Goal: Task Accomplishment & Management: Manage account settings

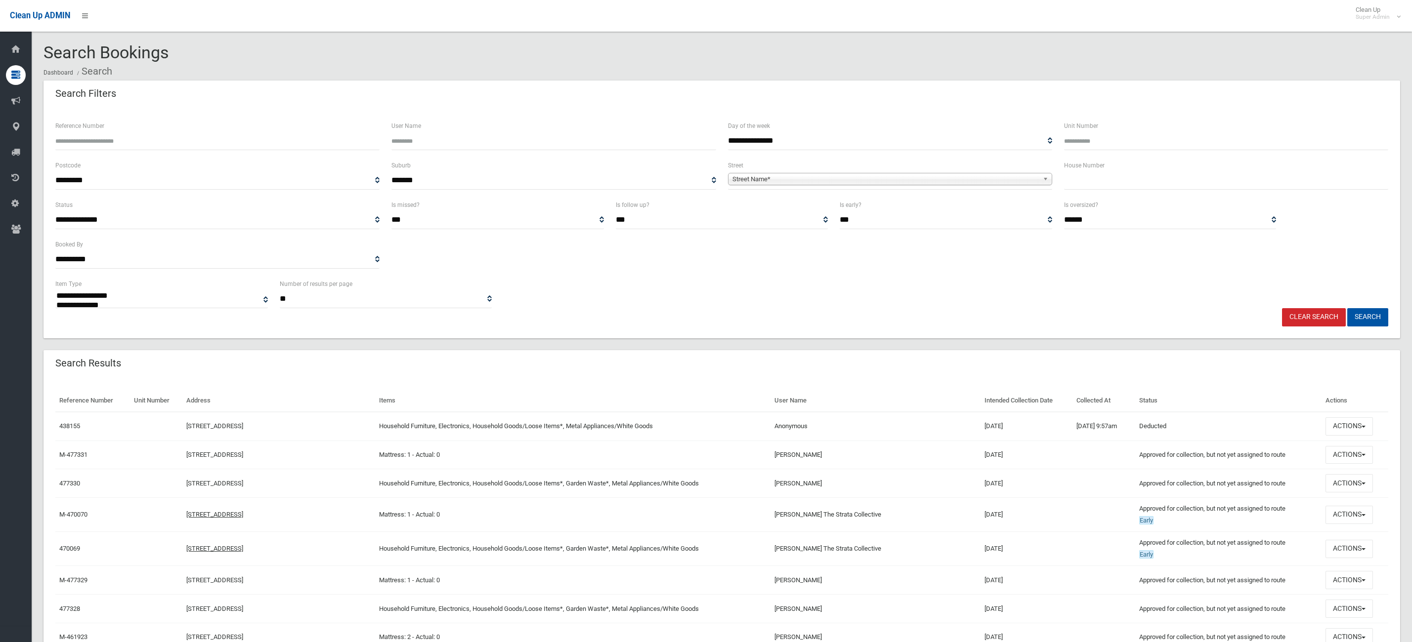
select select
click at [136, 145] on input "Reference Number" at bounding box center [217, 141] width 324 height 18
type input "******"
click at [1347, 308] on button "Search" at bounding box center [1367, 317] width 41 height 18
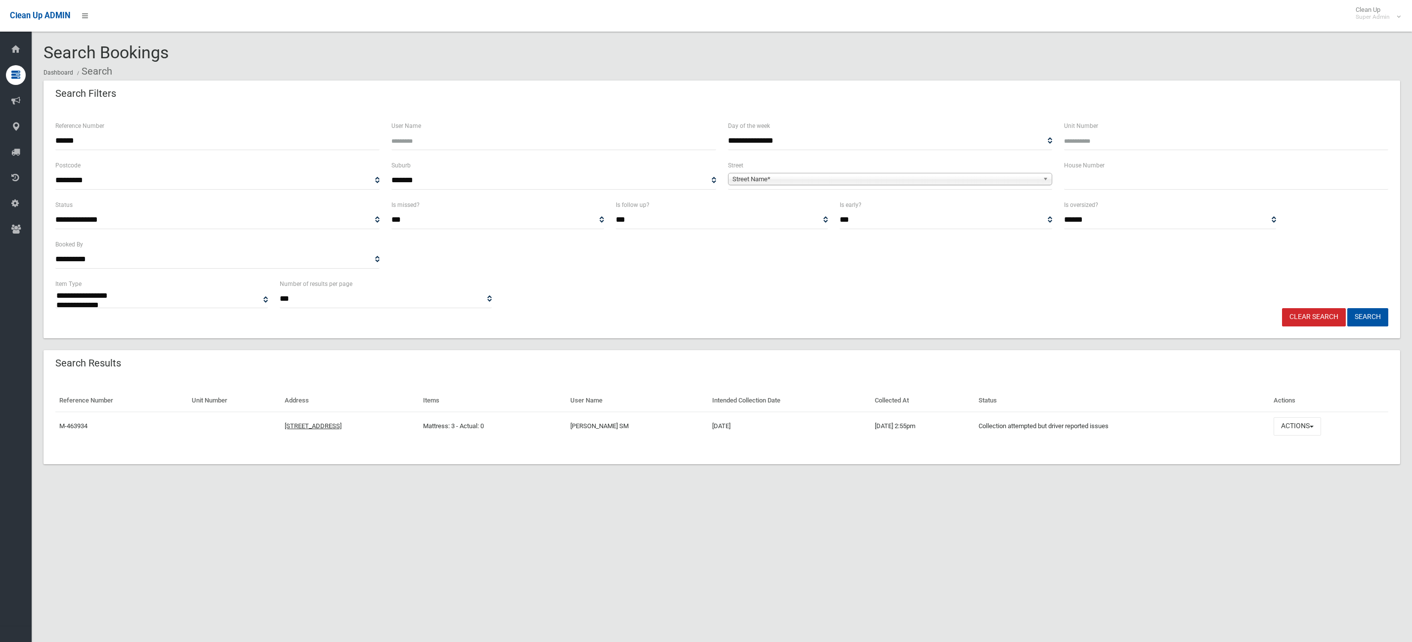
select select
click at [1303, 429] on button "Actions" at bounding box center [1296, 426] width 47 height 18
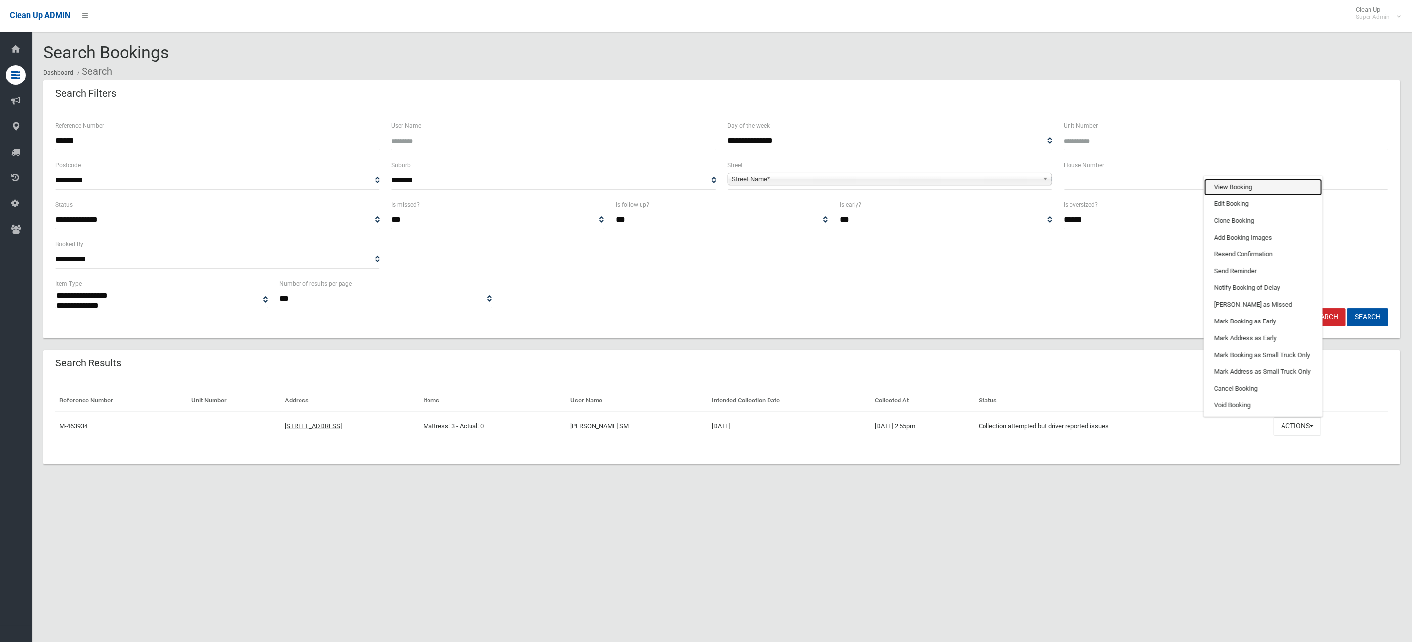
click at [1306, 180] on link "View Booking" at bounding box center [1263, 187] width 118 height 17
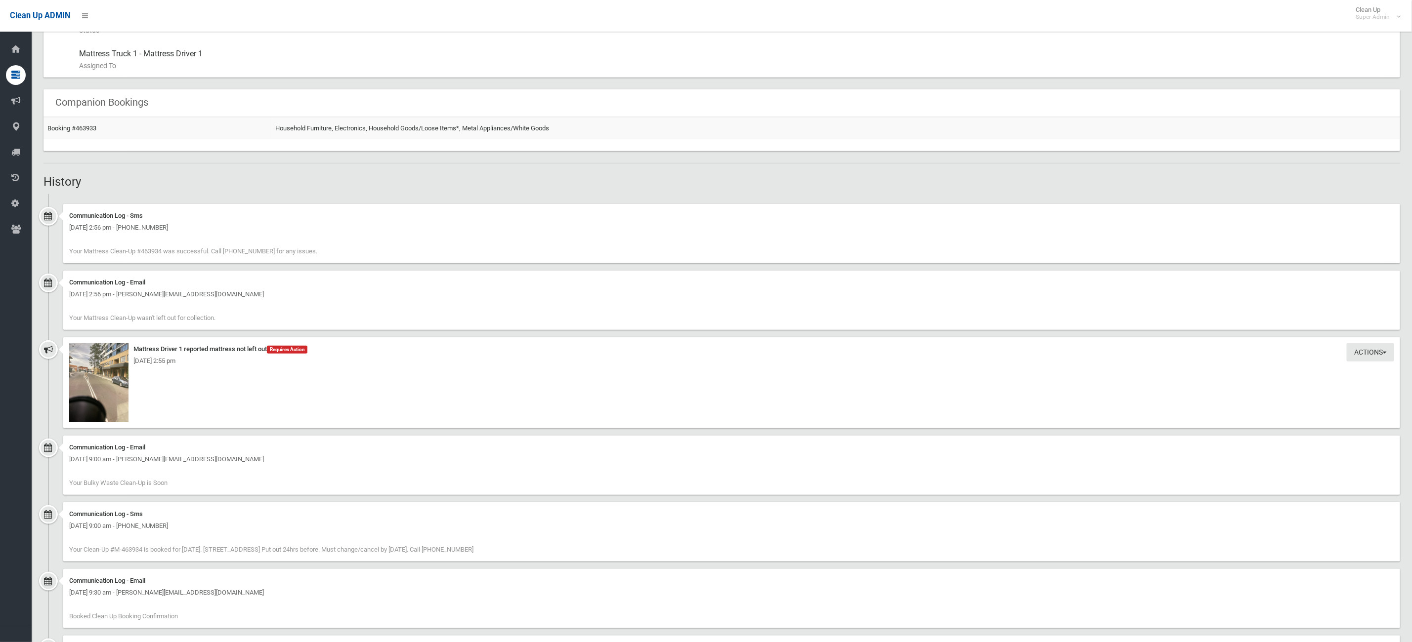
scroll to position [704, 0]
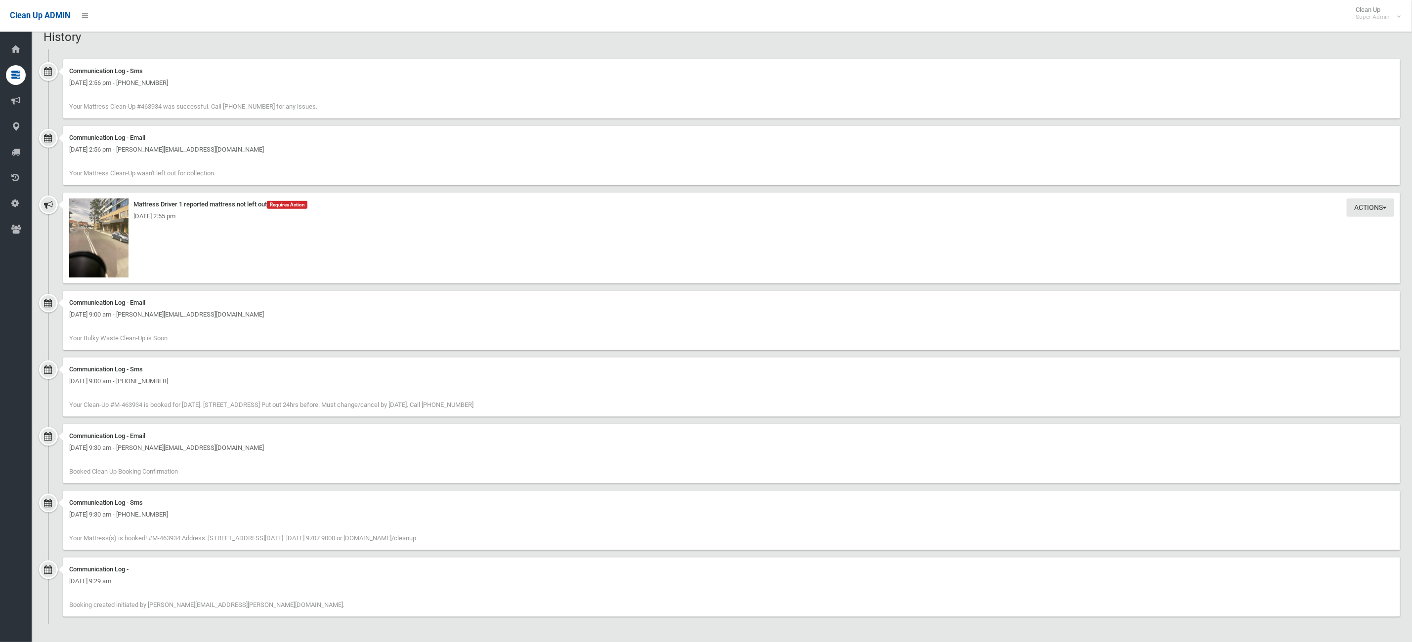
click at [122, 282] on div "Actions Take Action Mattress Driver 1 reported mattress not left out Requires A…" at bounding box center [731, 238] width 1336 height 91
click at [103, 242] on img at bounding box center [98, 238] width 59 height 79
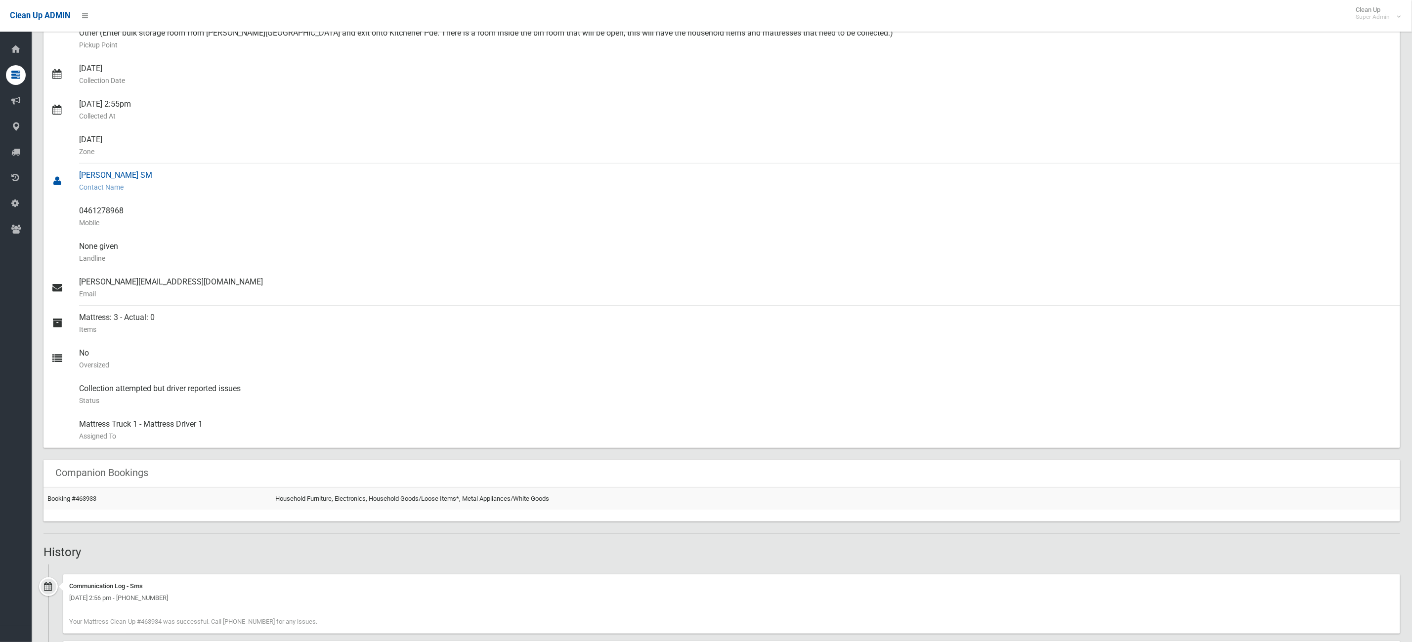
scroll to position [0, 0]
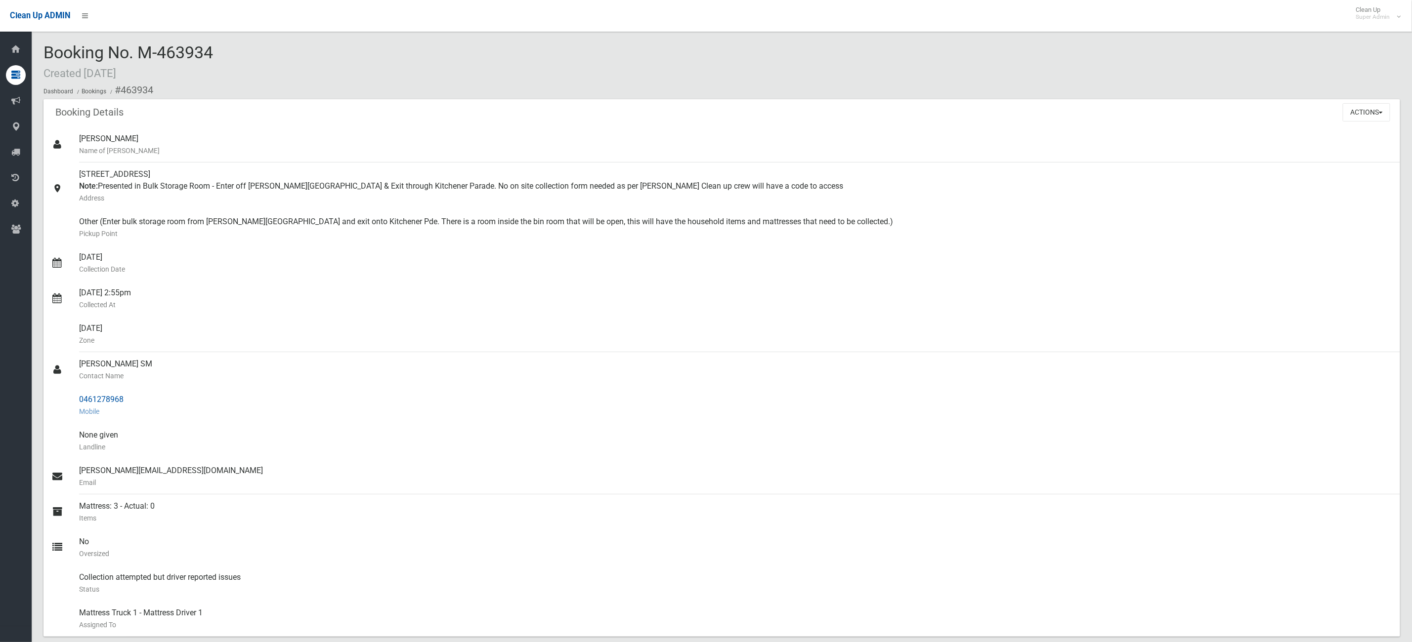
drag, startPoint x: 663, startPoint y: 408, endPoint x: 572, endPoint y: 400, distance: 91.2
click at [660, 408] on small "Mobile" at bounding box center [735, 412] width 1313 height 12
drag, startPoint x: 896, startPoint y: 215, endPoint x: 355, endPoint y: 98, distance: 553.5
click at [691, 76] on div "Booking No. M-463934 Created 20/05/2025 Dashboard Bookings #463934" at bounding box center [721, 71] width 1356 height 56
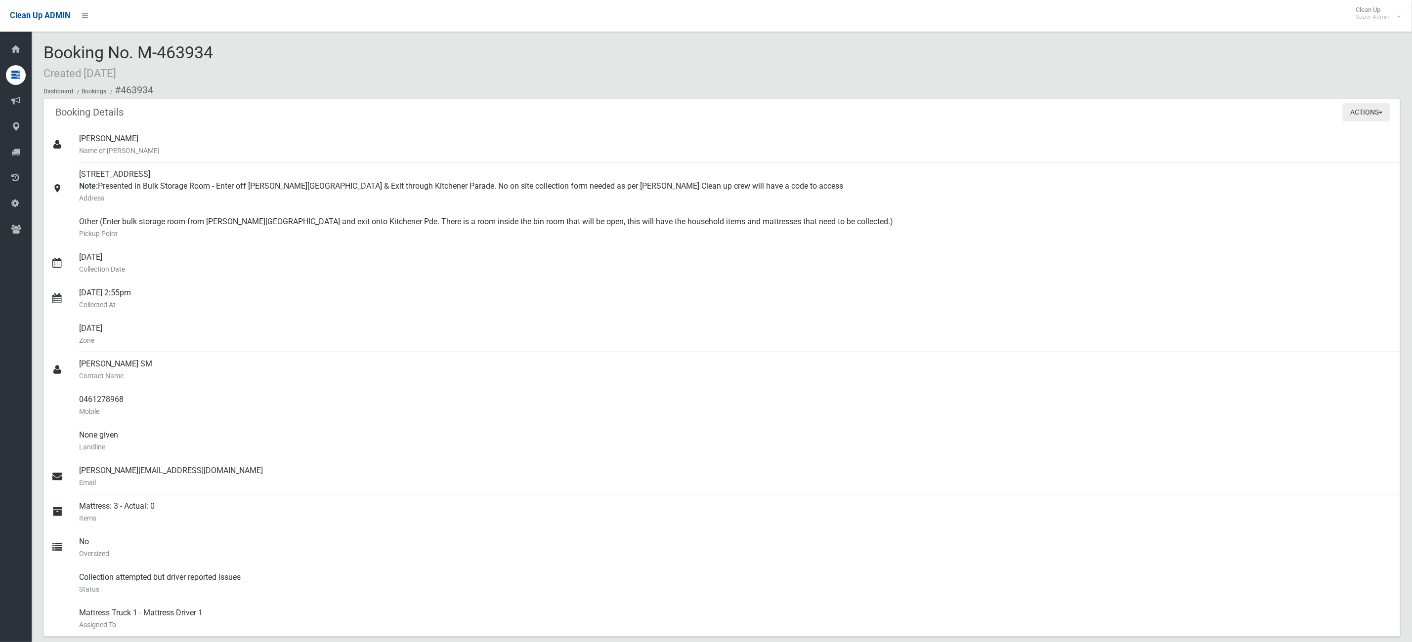
click at [1370, 104] on button "Actions" at bounding box center [1365, 112] width 47 height 18
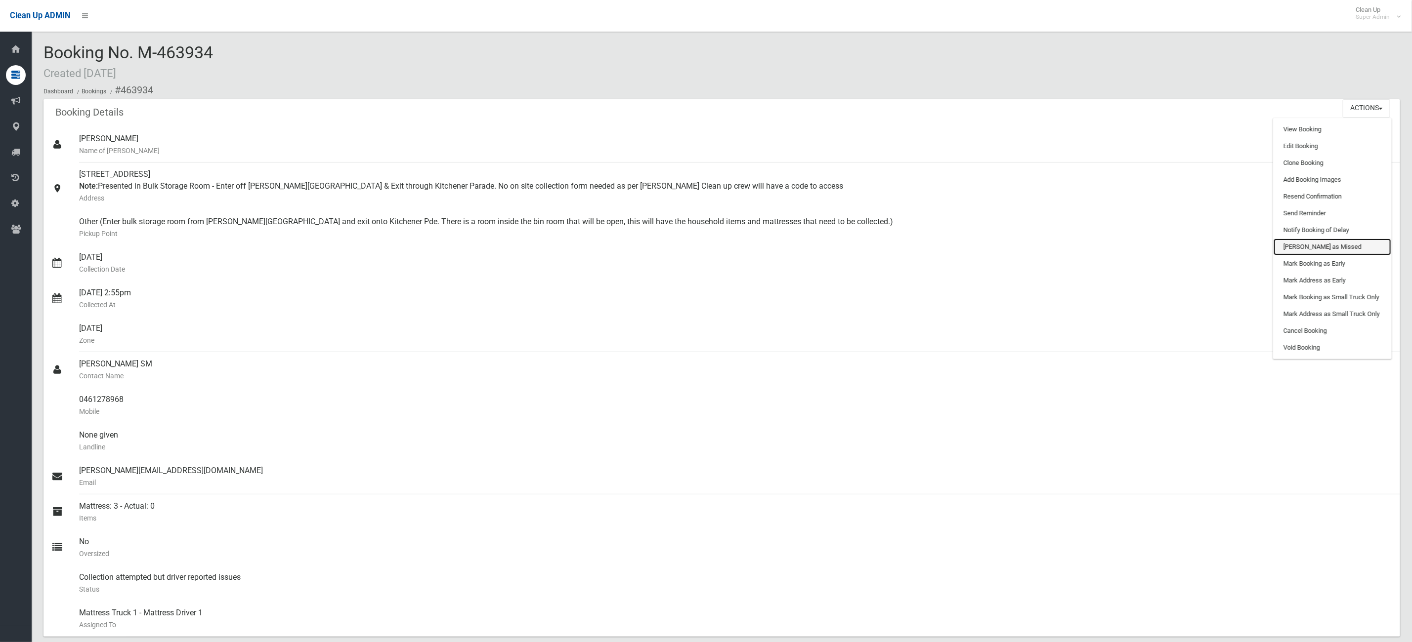
click at [1328, 240] on link "[PERSON_NAME] as Missed" at bounding box center [1332, 247] width 118 height 17
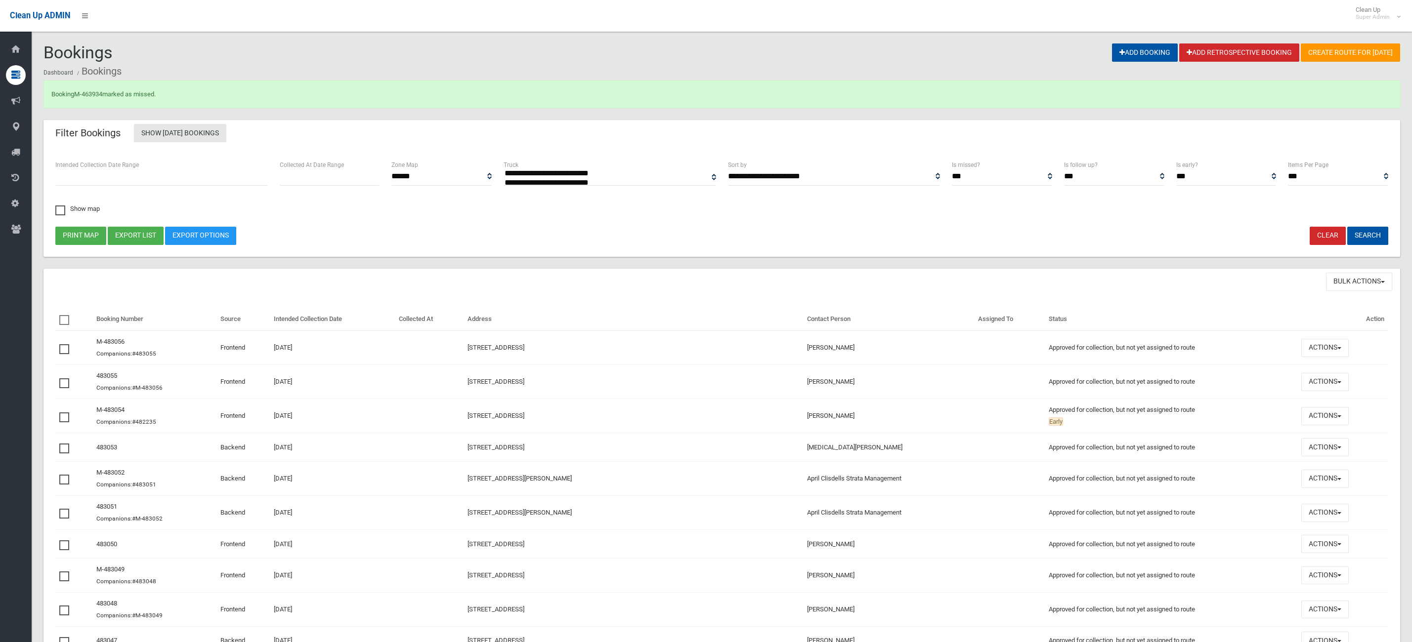
select select
click at [93, 91] on link "M-463934" at bounding box center [88, 93] width 28 height 7
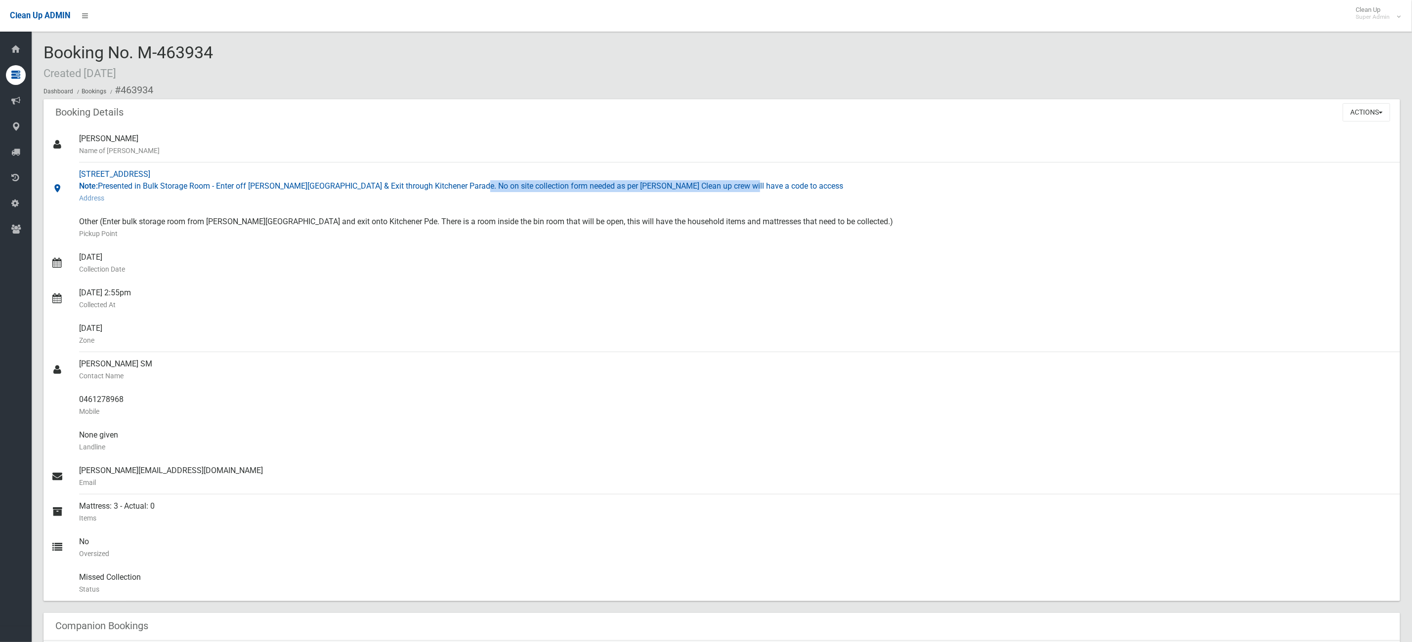
drag, startPoint x: 735, startPoint y: 187, endPoint x: 460, endPoint y: 189, distance: 275.2
click at [460, 189] on div "[STREET_ADDRESS] Note: Presented in Bulk Storage Room - Enter off [PERSON_NAME]…" at bounding box center [735, 186] width 1313 height 47
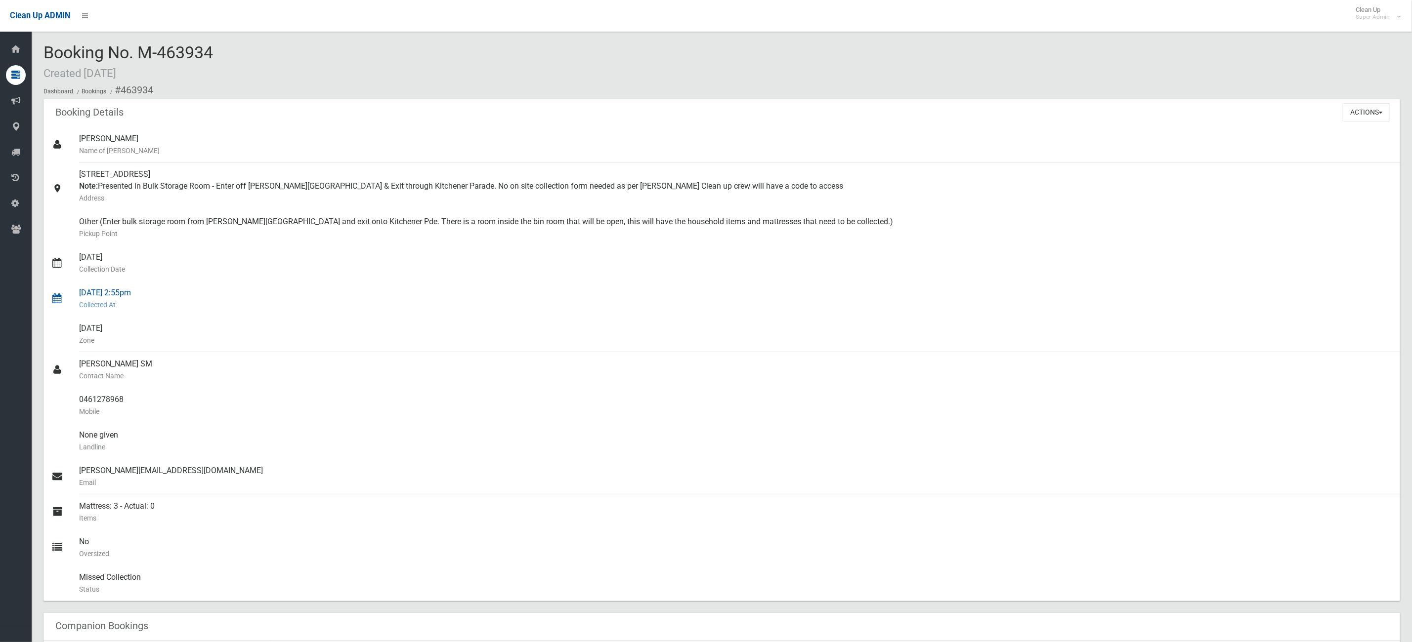
click at [590, 308] on small "Collected At" at bounding box center [735, 305] width 1313 height 12
drag, startPoint x: 877, startPoint y: 218, endPoint x: 46, endPoint y: 159, distance: 833.7
click at [46, 164] on ul "Cameron Phelps Name of Booker 32 Kitchener Parade, BANKSTOWN NSW 2200 Note: Pre…" at bounding box center [721, 364] width 1356 height 474
click at [316, 77] on div "Booking No. M-463934 Created 20/05/2025 Dashboard Bookings #463934" at bounding box center [721, 71] width 1356 height 56
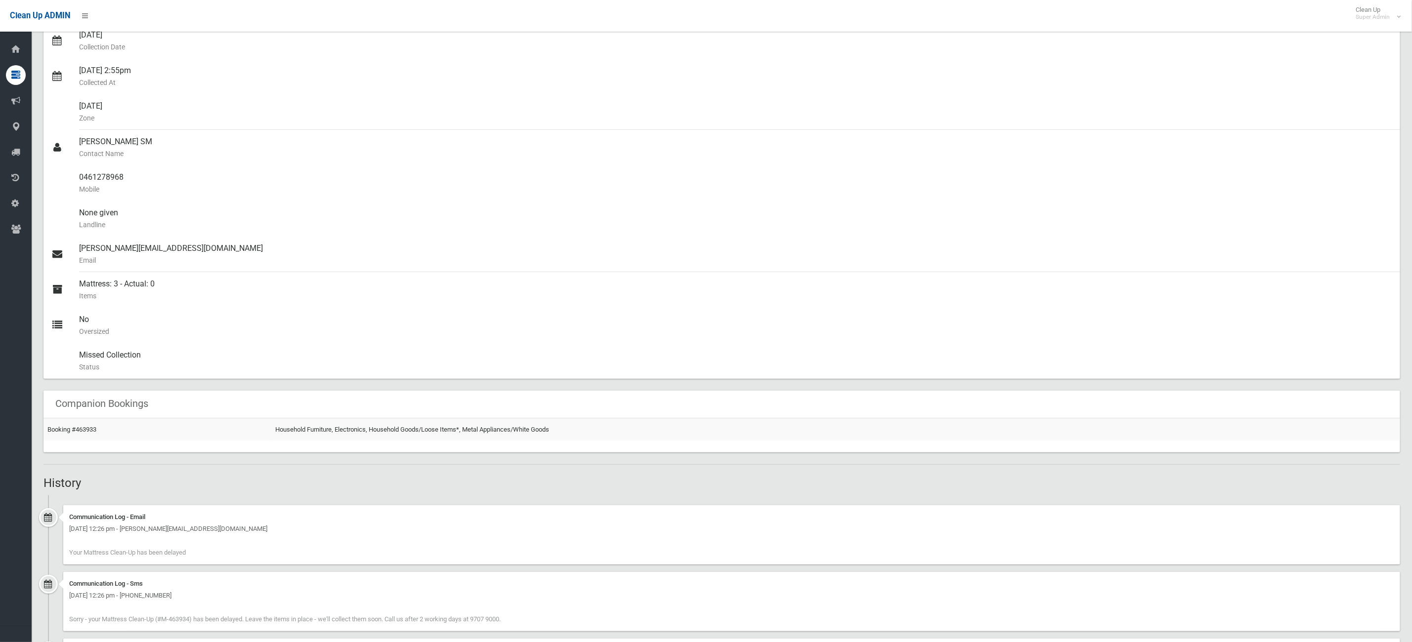
scroll to position [296, 0]
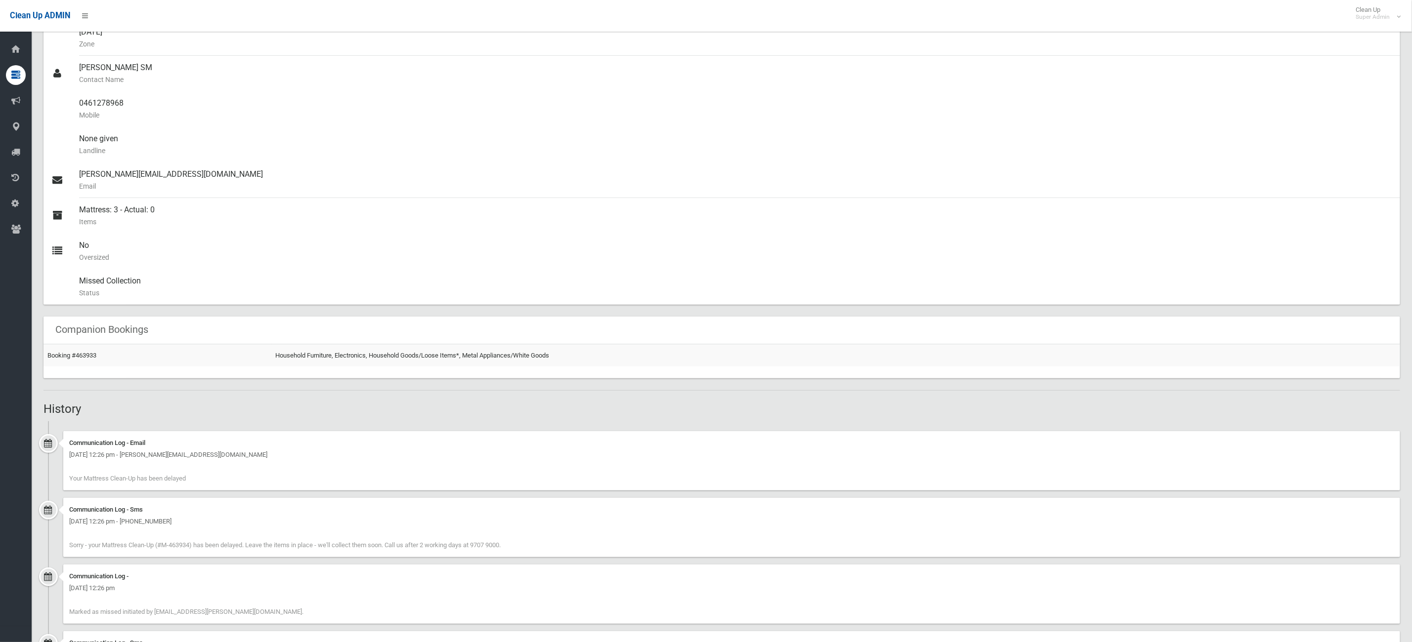
click at [78, 341] on div "Companion Bookings" at bounding box center [721, 331] width 1356 height 28
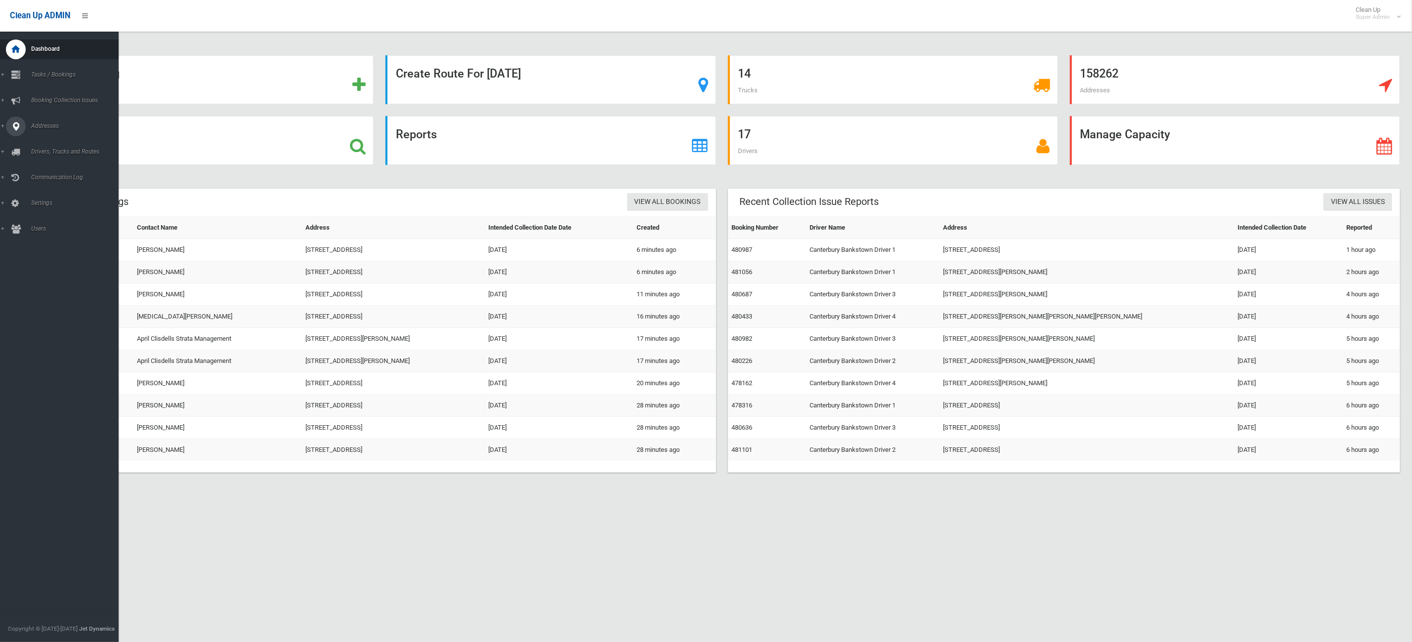
click at [33, 130] on link "Addresses" at bounding box center [65, 127] width 130 height 20
click at [50, 140] on span "All Addresses" at bounding box center [74, 143] width 93 height 7
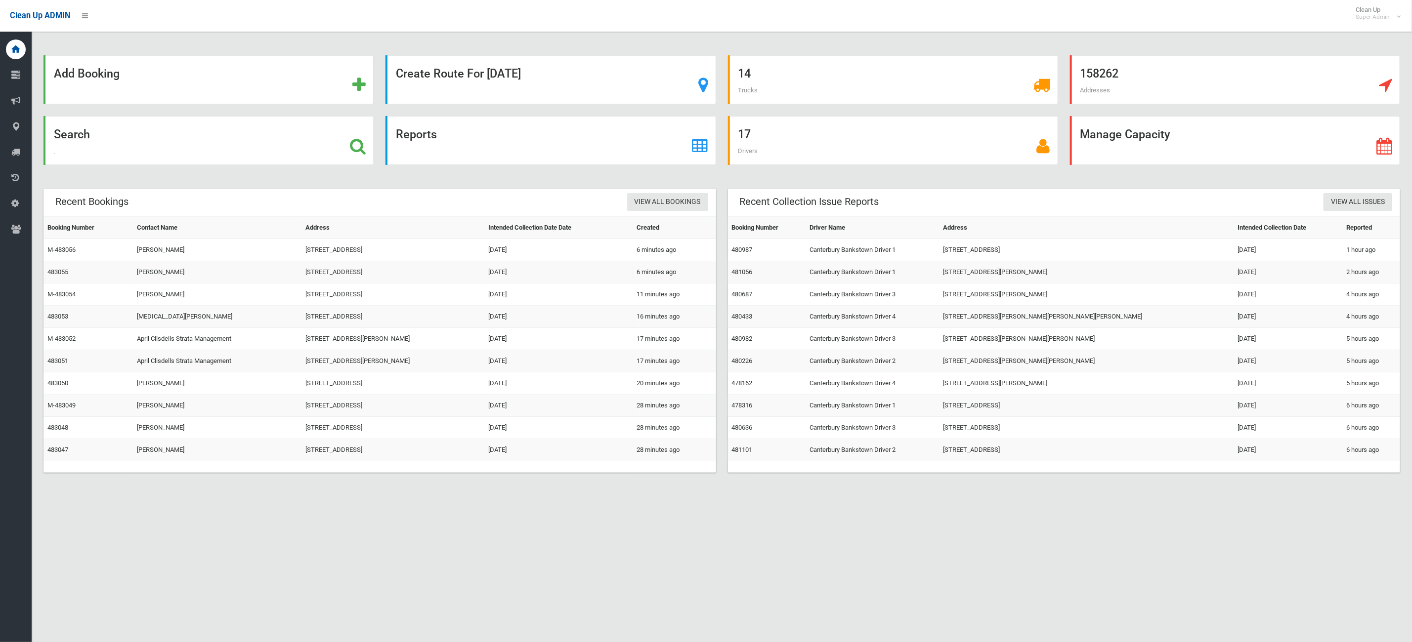
click at [224, 142] on div "Search" at bounding box center [208, 140] width 330 height 49
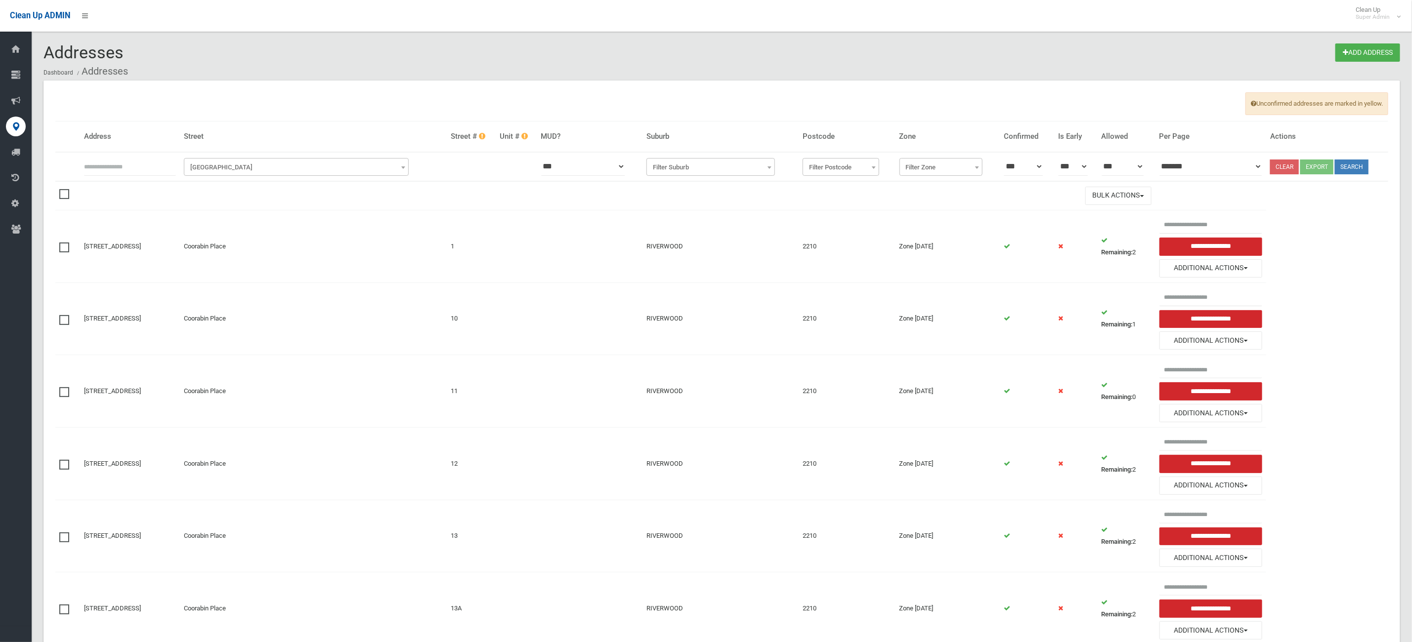
click at [126, 155] on th at bounding box center [130, 166] width 100 height 29
click at [151, 173] on input "text" at bounding box center [130, 167] width 92 height 18
type input "**********"
click button at bounding box center [0, 0] width 0 height 0
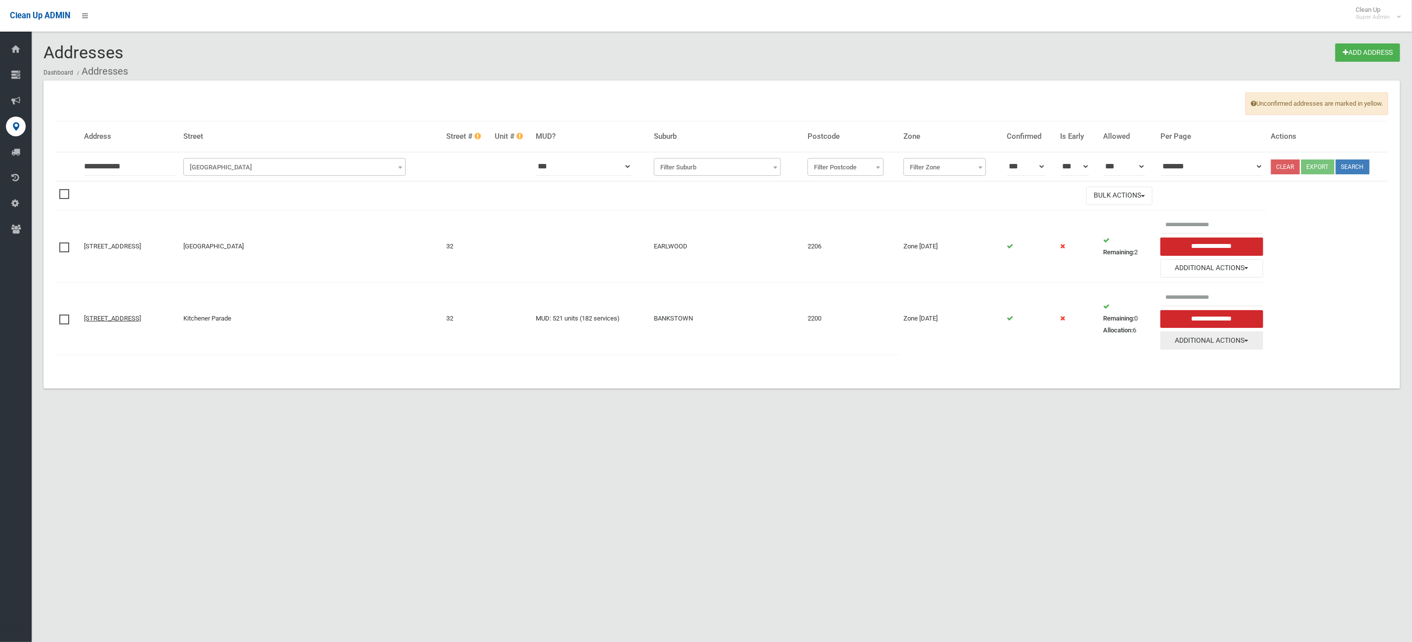
click at [1183, 350] on button "Additional Actions" at bounding box center [1211, 341] width 103 height 18
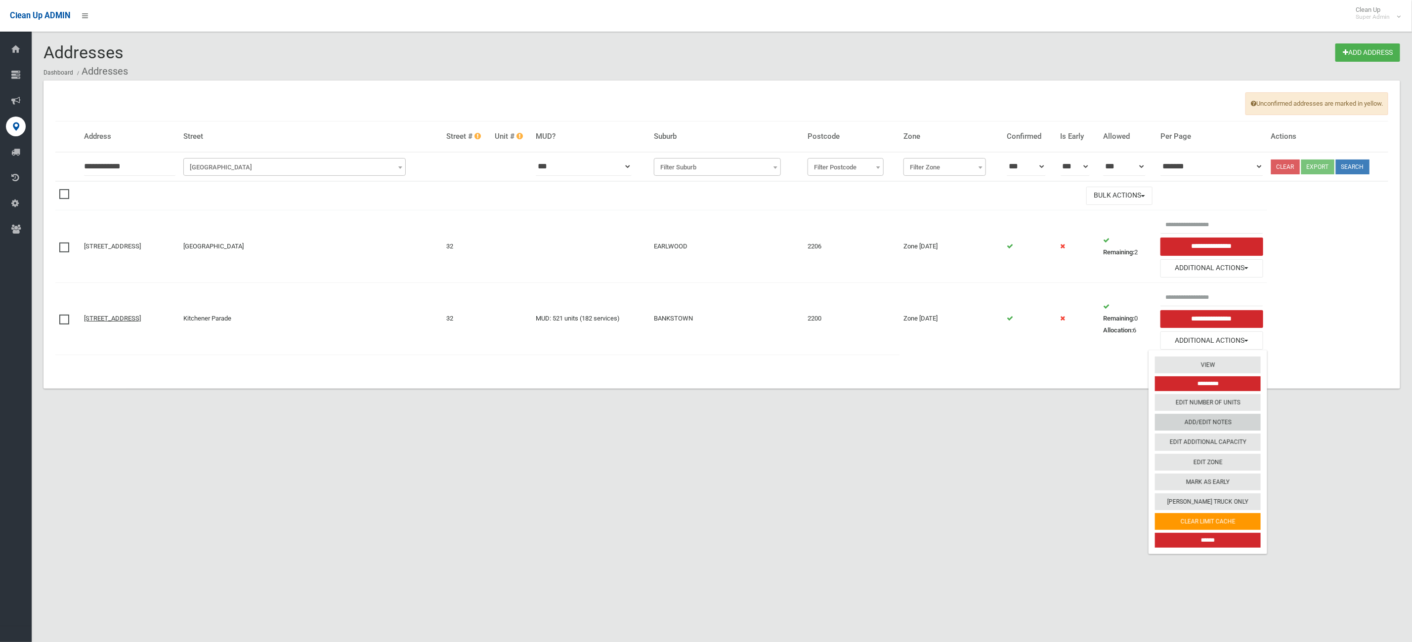
click at [1225, 431] on link "Add/Edit Notes" at bounding box center [1208, 423] width 106 height 17
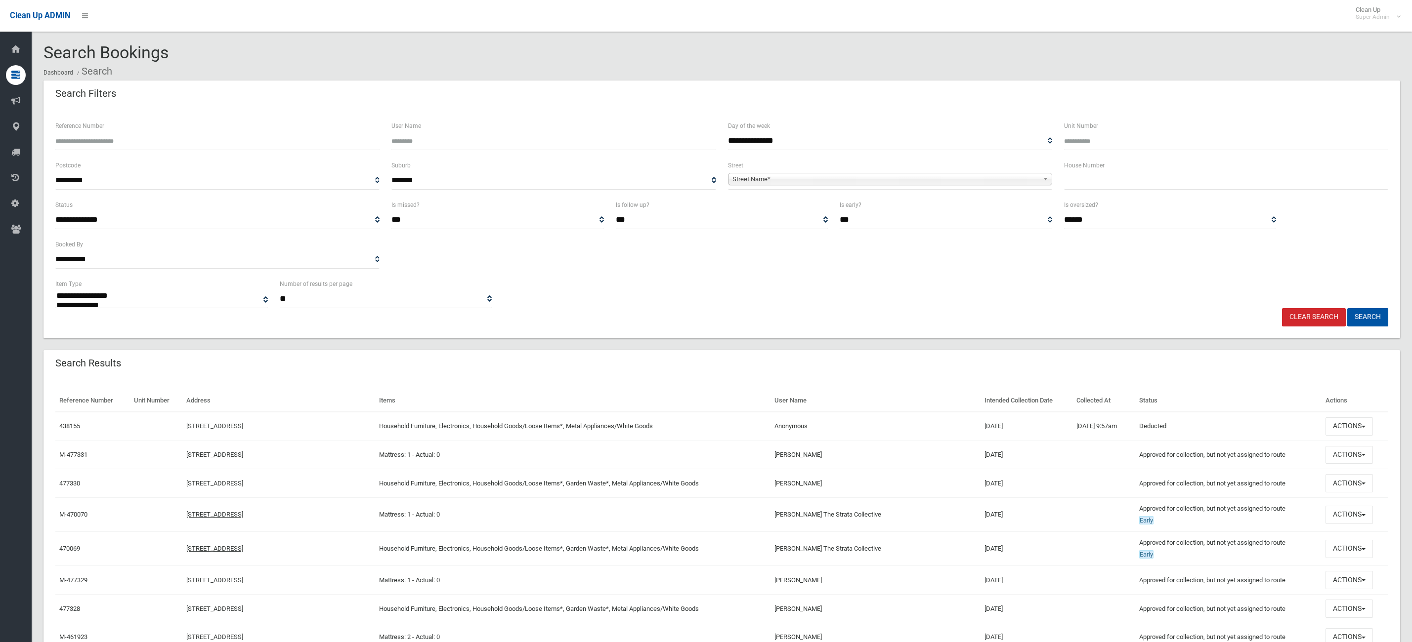
select select
click at [1124, 183] on input "text" at bounding box center [1226, 180] width 324 height 18
type input "**"
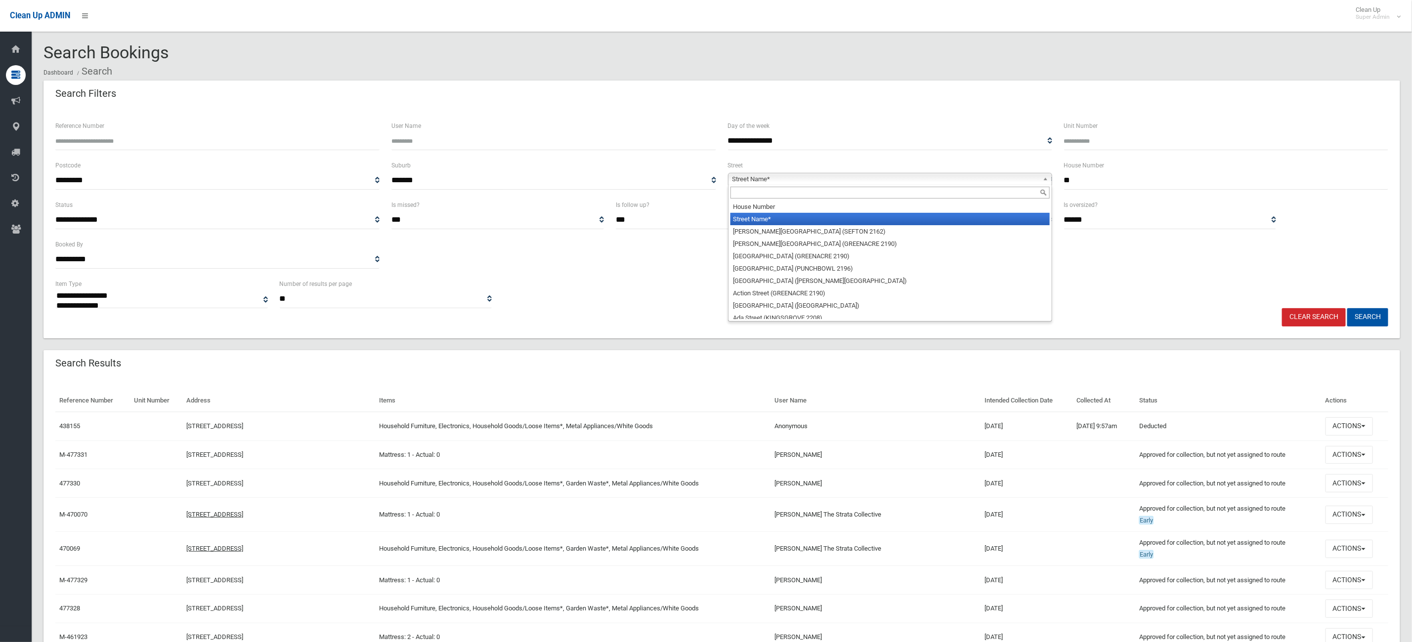
click at [854, 179] on span "Street Name*" at bounding box center [885, 179] width 306 height 12
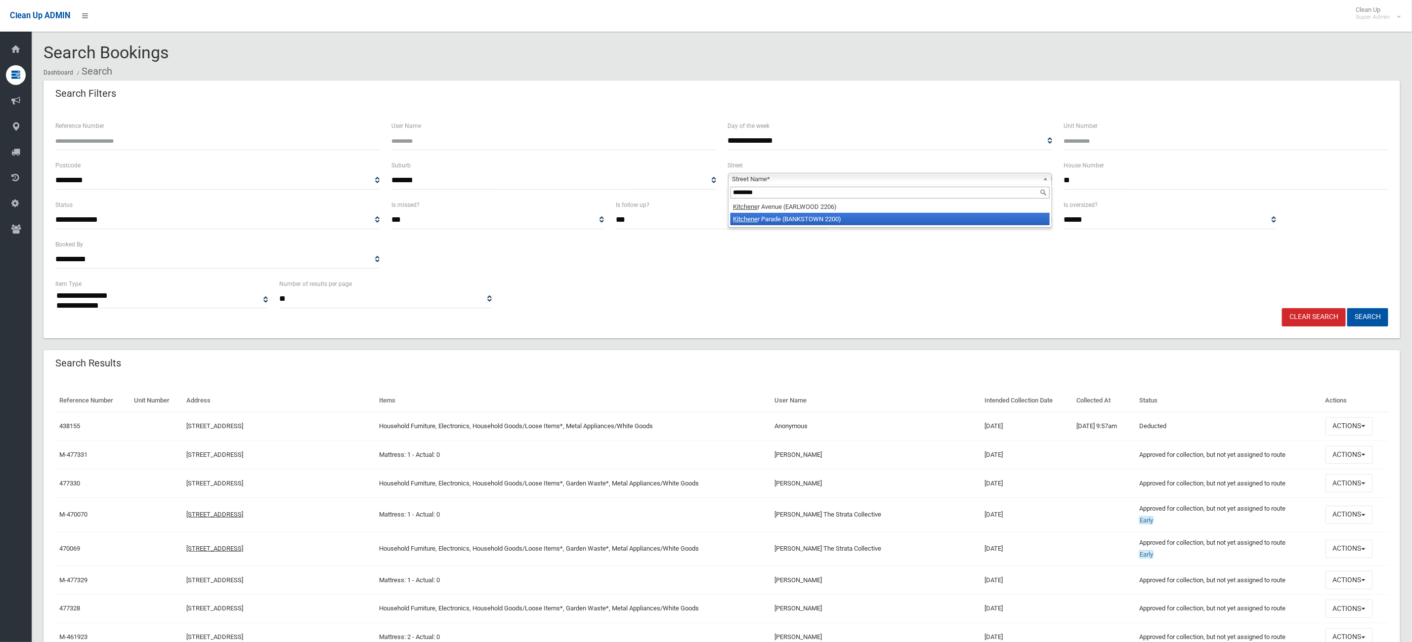
type input "********"
click at [792, 218] on li "Kitchene r Parade (BANKSTOWN 2200)" at bounding box center [889, 219] width 319 height 12
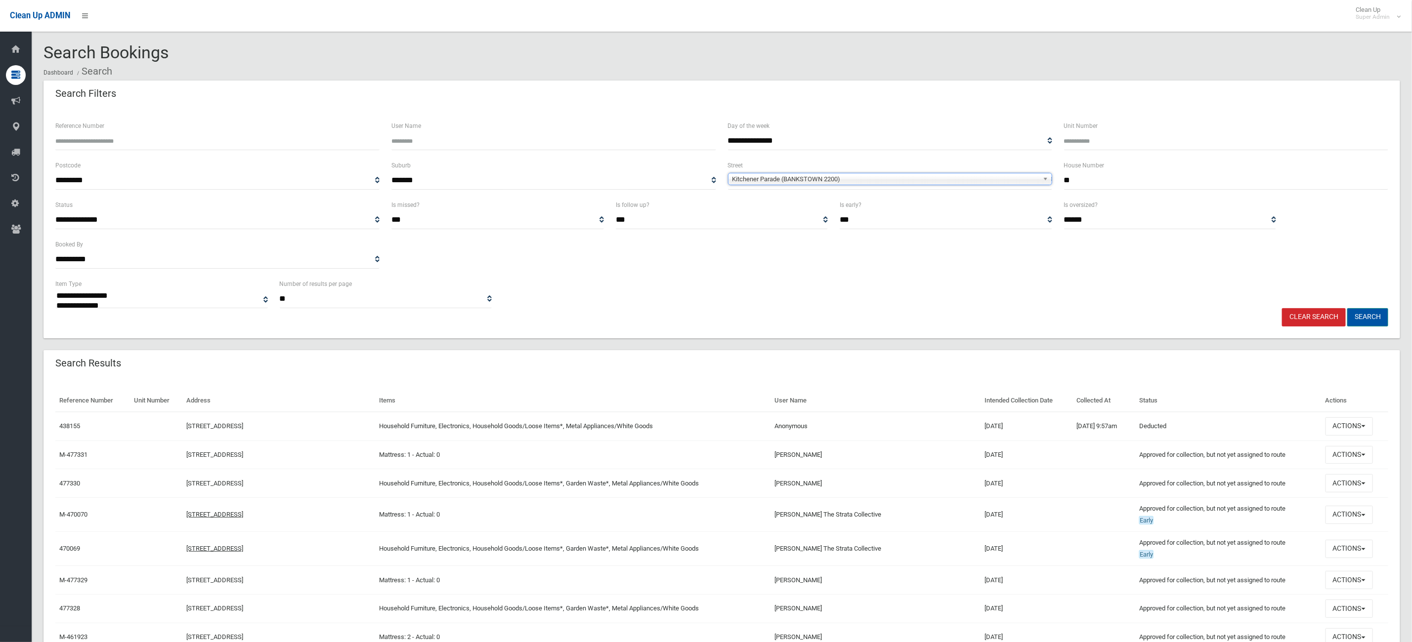
click at [1359, 315] on button "Search" at bounding box center [1367, 317] width 41 height 18
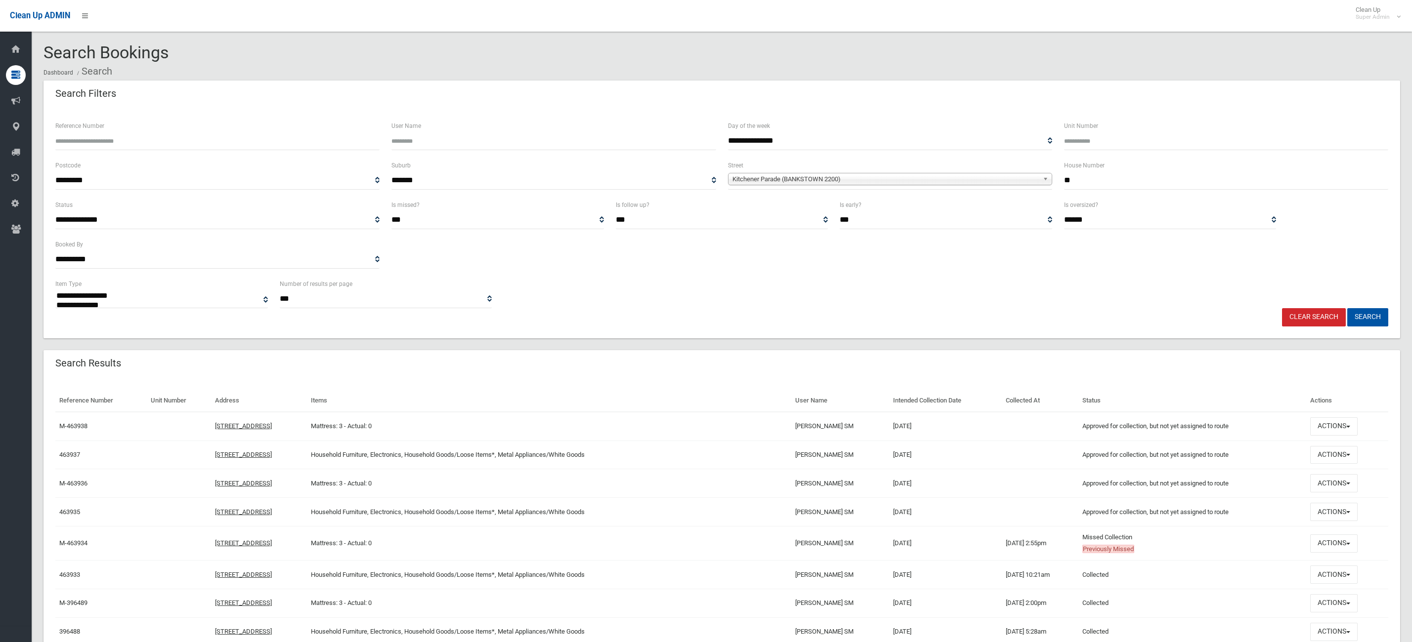
select select
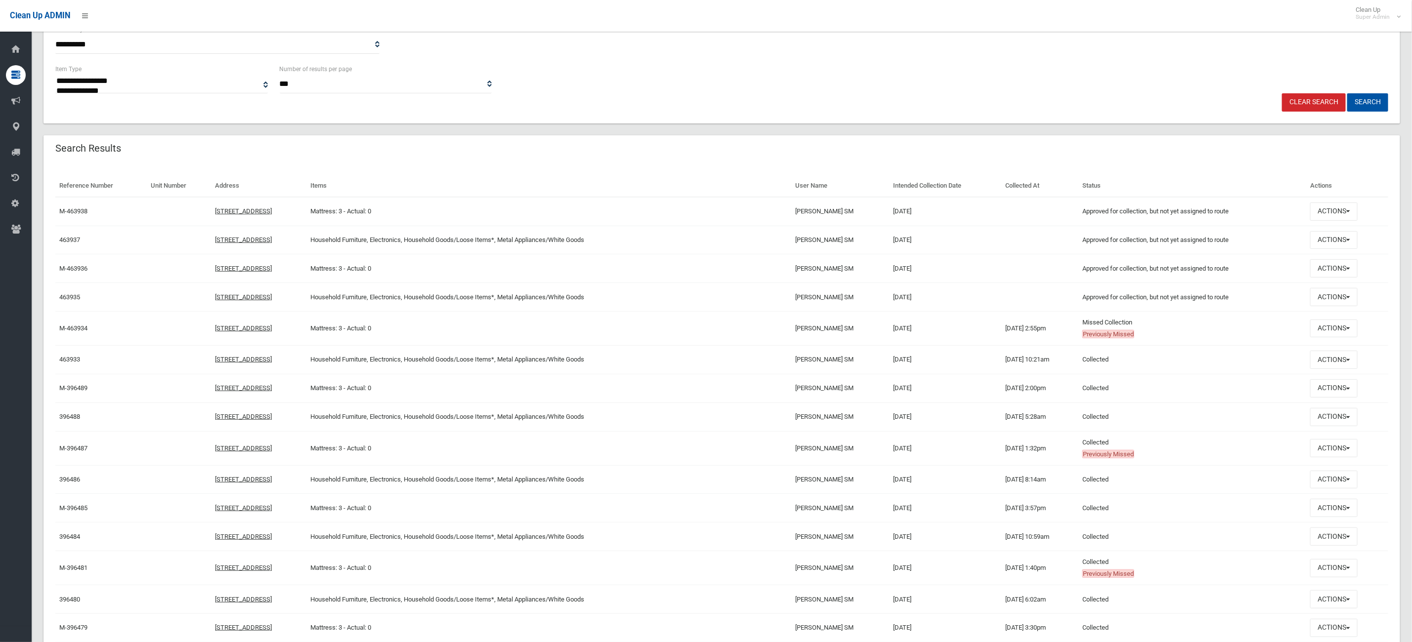
scroll to position [222, 0]
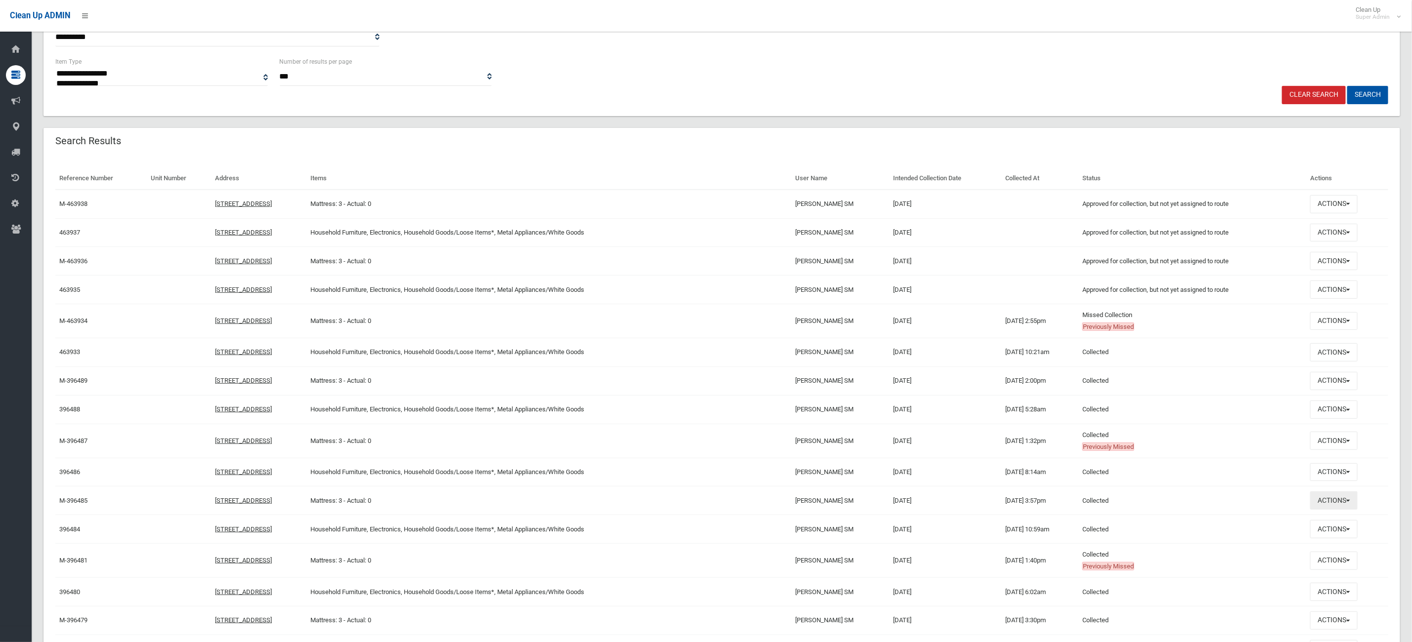
click at [1333, 507] on button "Actions" at bounding box center [1333, 501] width 47 height 18
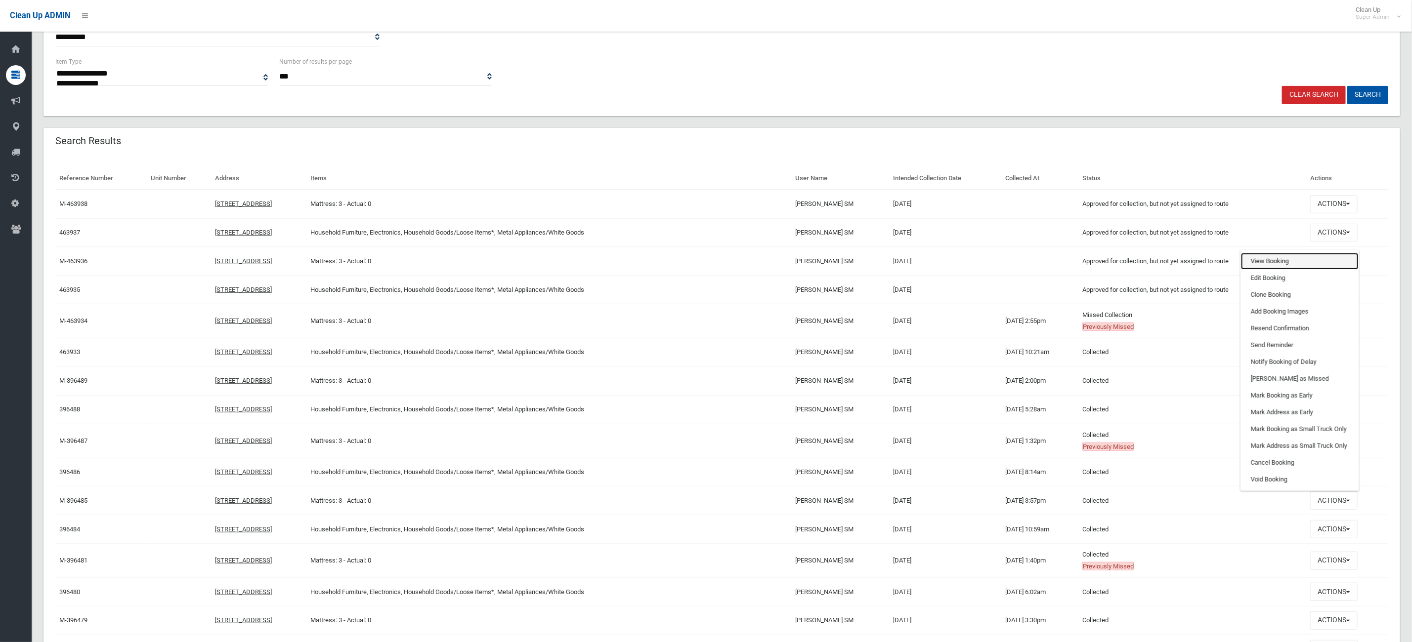
click at [1287, 270] on link "View Booking" at bounding box center [1300, 261] width 118 height 17
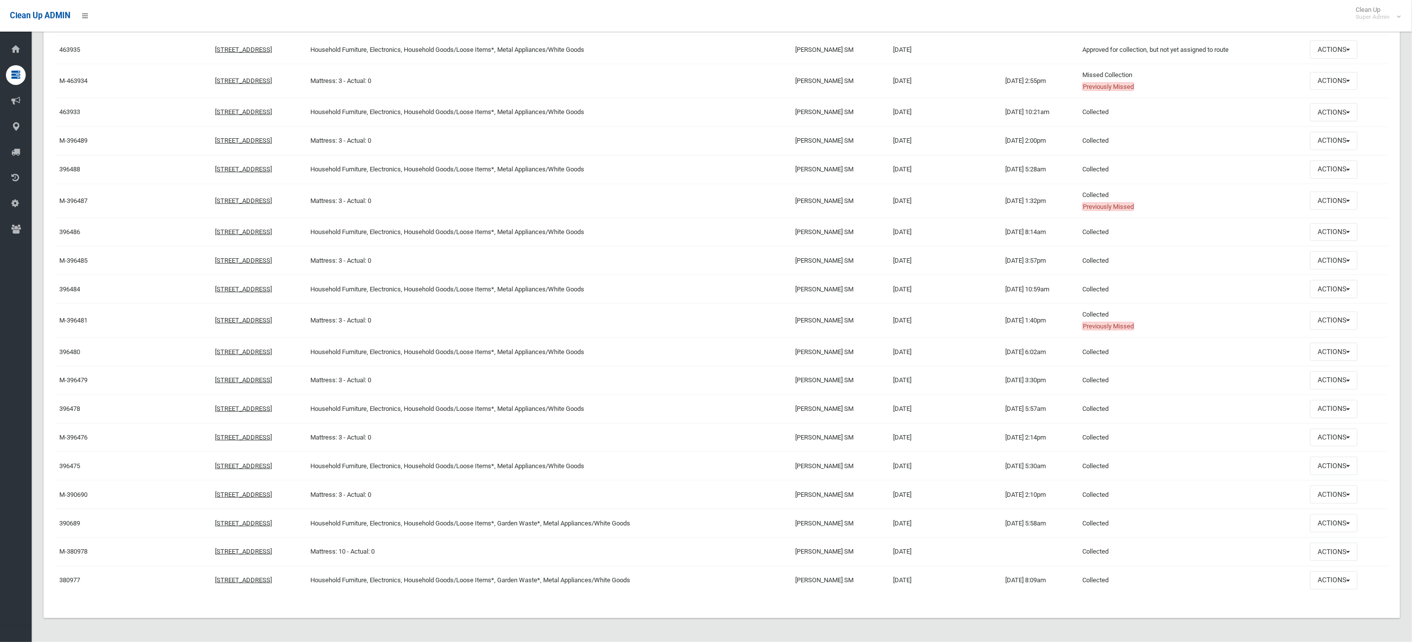
scroll to position [476, 0]
click at [1341, 496] on button "Actions" at bounding box center [1333, 495] width 47 height 18
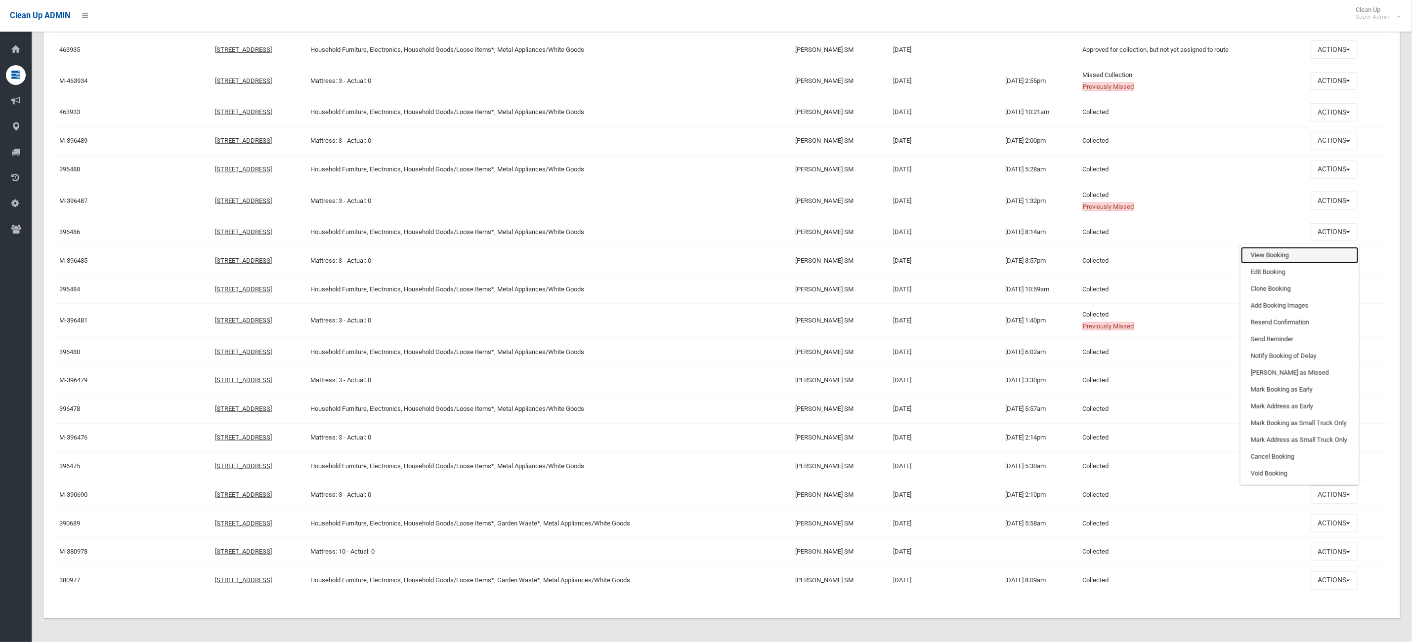
click at [1337, 250] on link "View Booking" at bounding box center [1300, 255] width 118 height 17
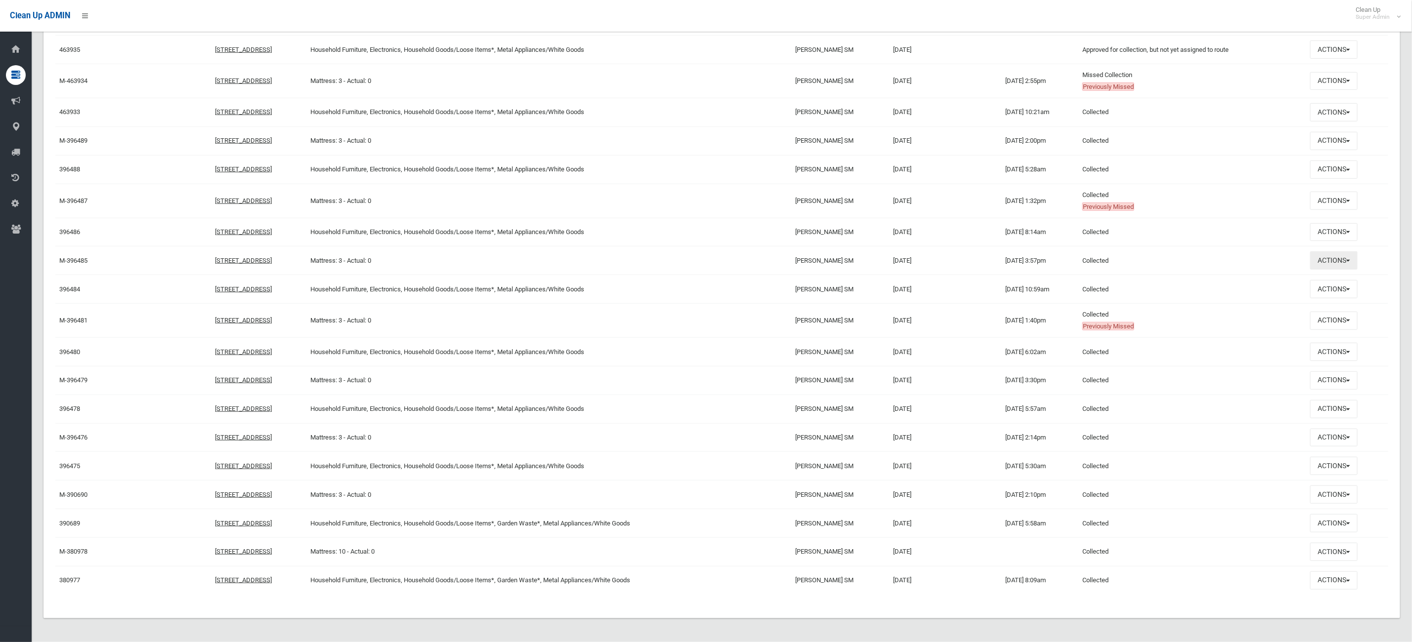
click at [1321, 252] on button "Actions" at bounding box center [1333, 260] width 47 height 18
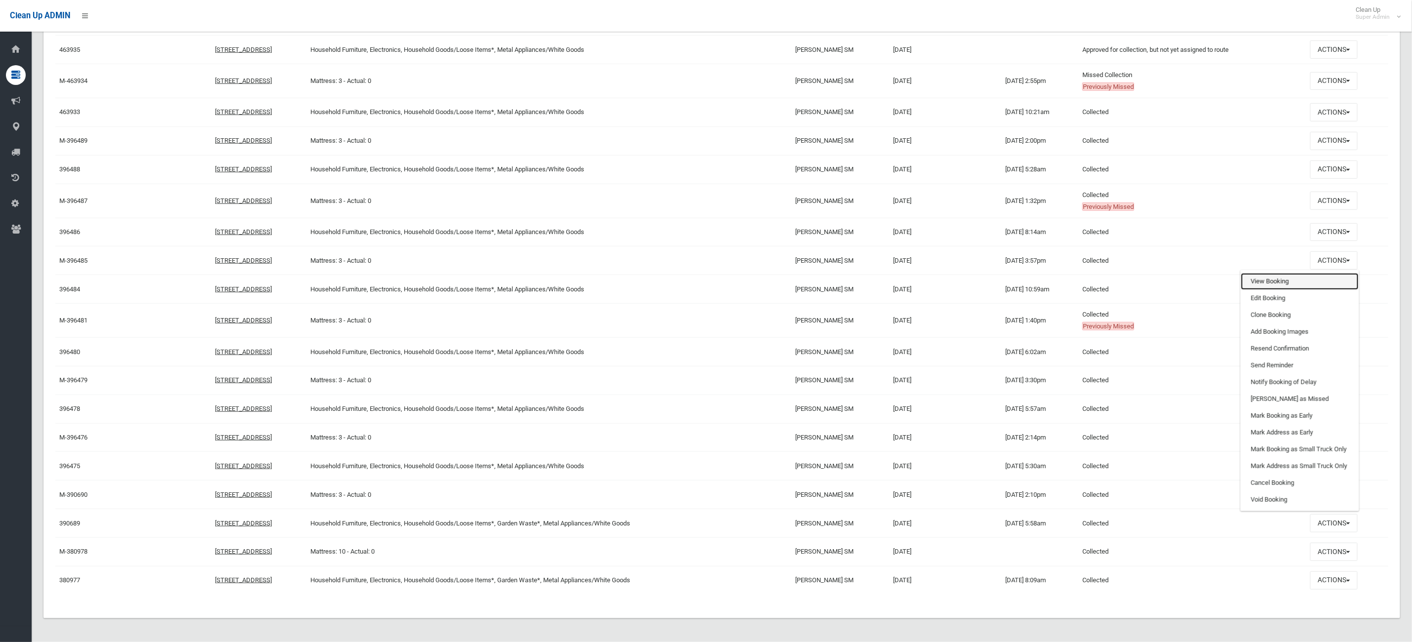
click at [1278, 273] on link "View Booking" at bounding box center [1300, 281] width 118 height 17
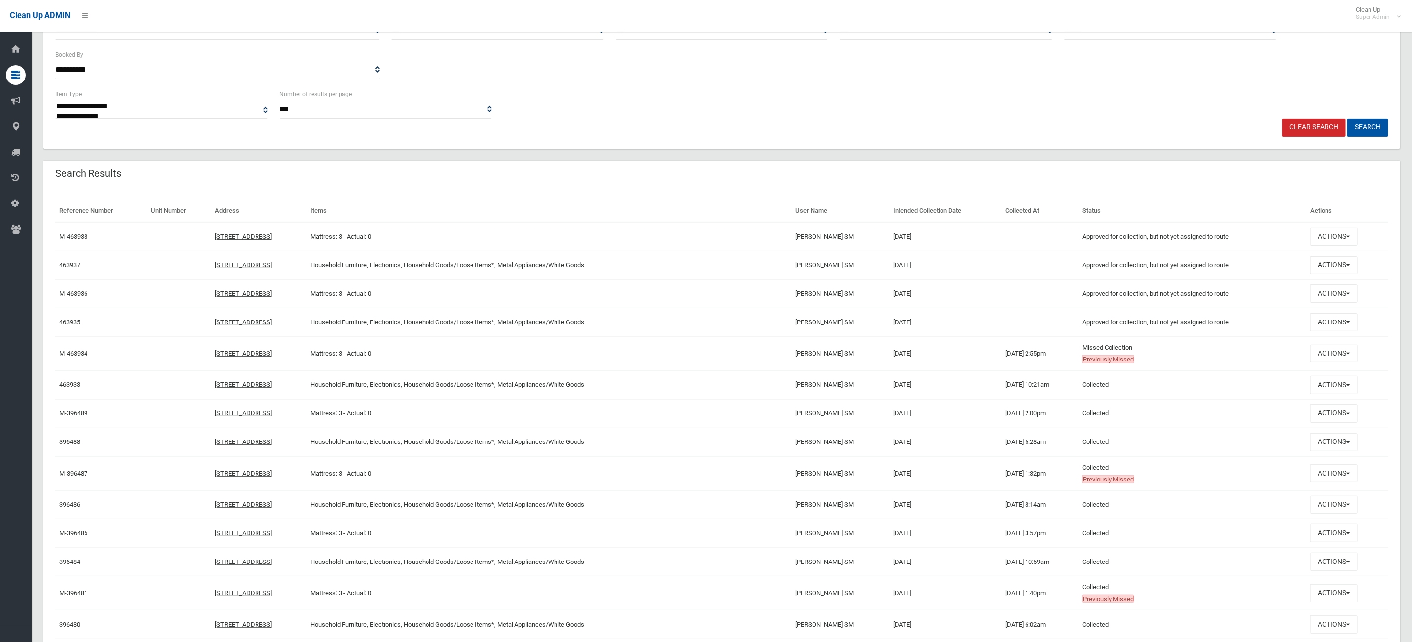
scroll to position [179, 0]
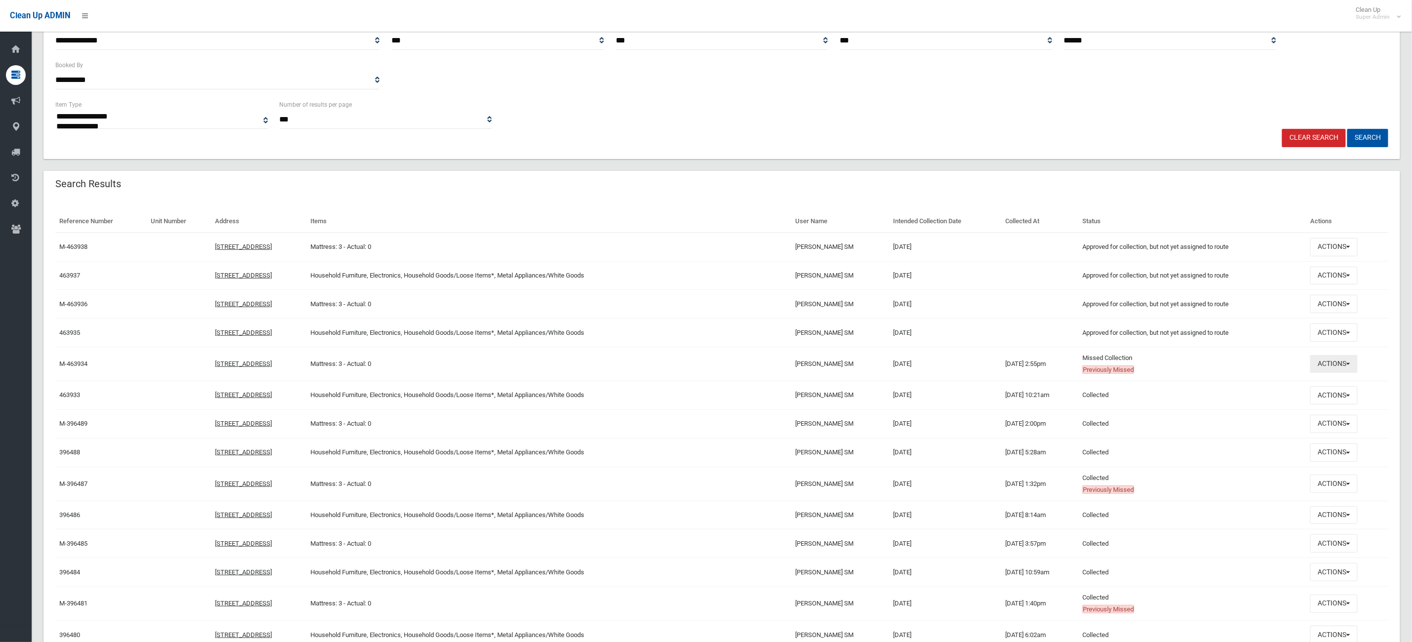
click at [1345, 374] on button "Actions" at bounding box center [1333, 364] width 47 height 18
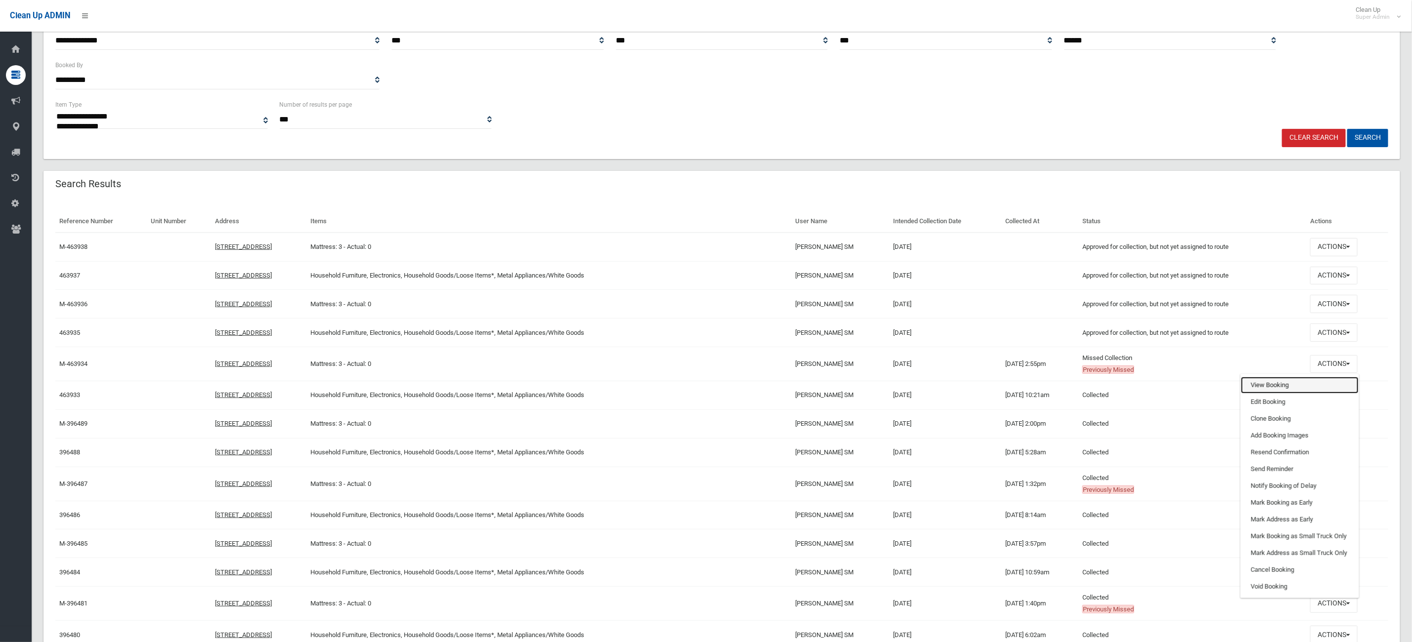
click at [1310, 380] on link "View Booking" at bounding box center [1300, 385] width 118 height 17
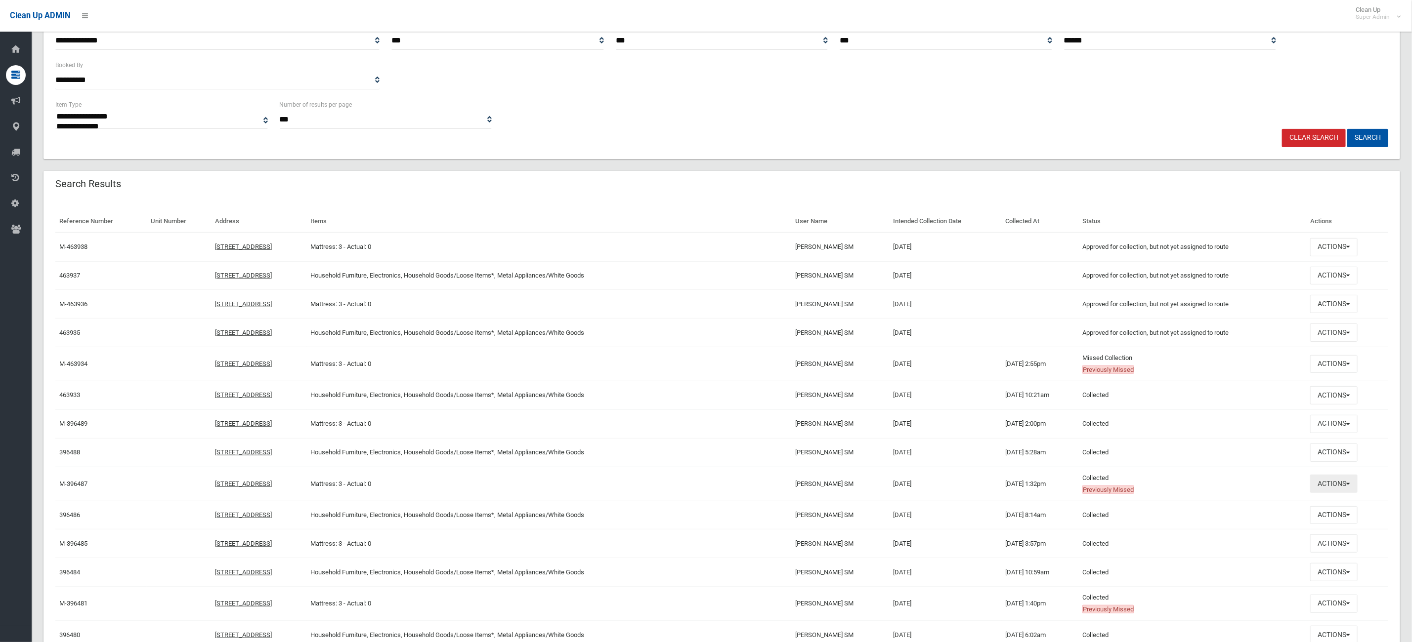
click at [1337, 491] on button "Actions" at bounding box center [1333, 484] width 47 height 18
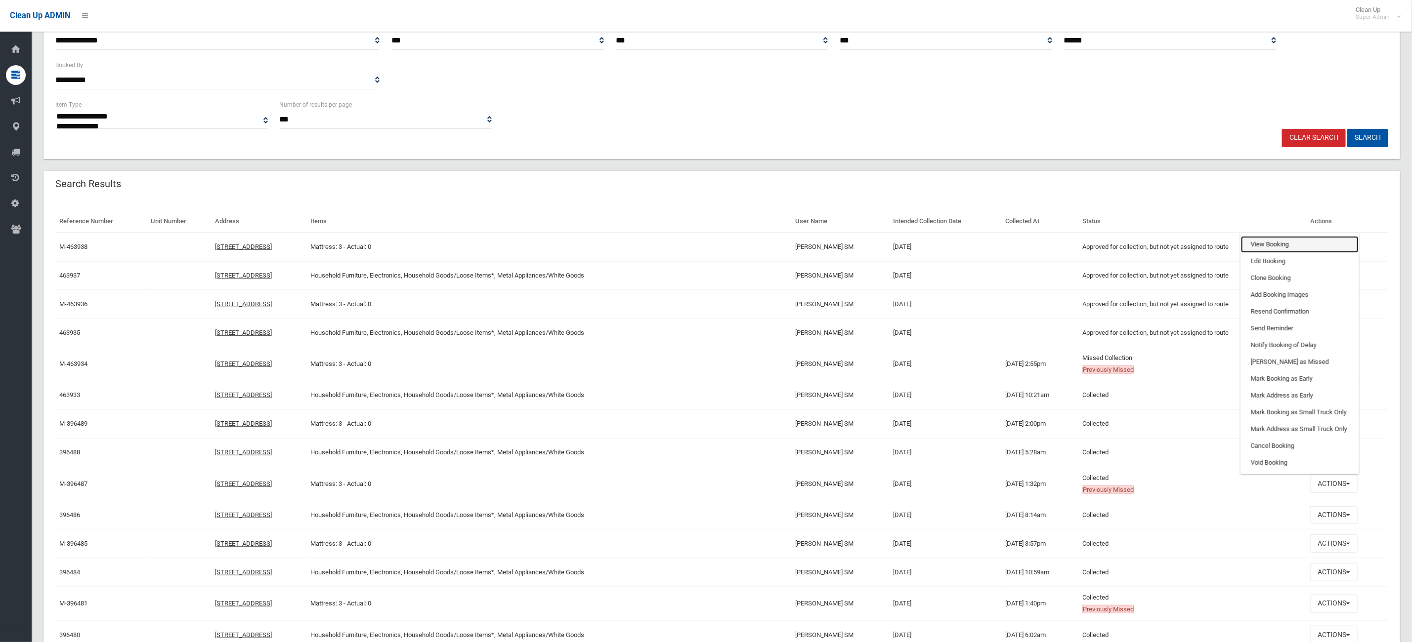
click at [1304, 248] on link "View Booking" at bounding box center [1300, 244] width 118 height 17
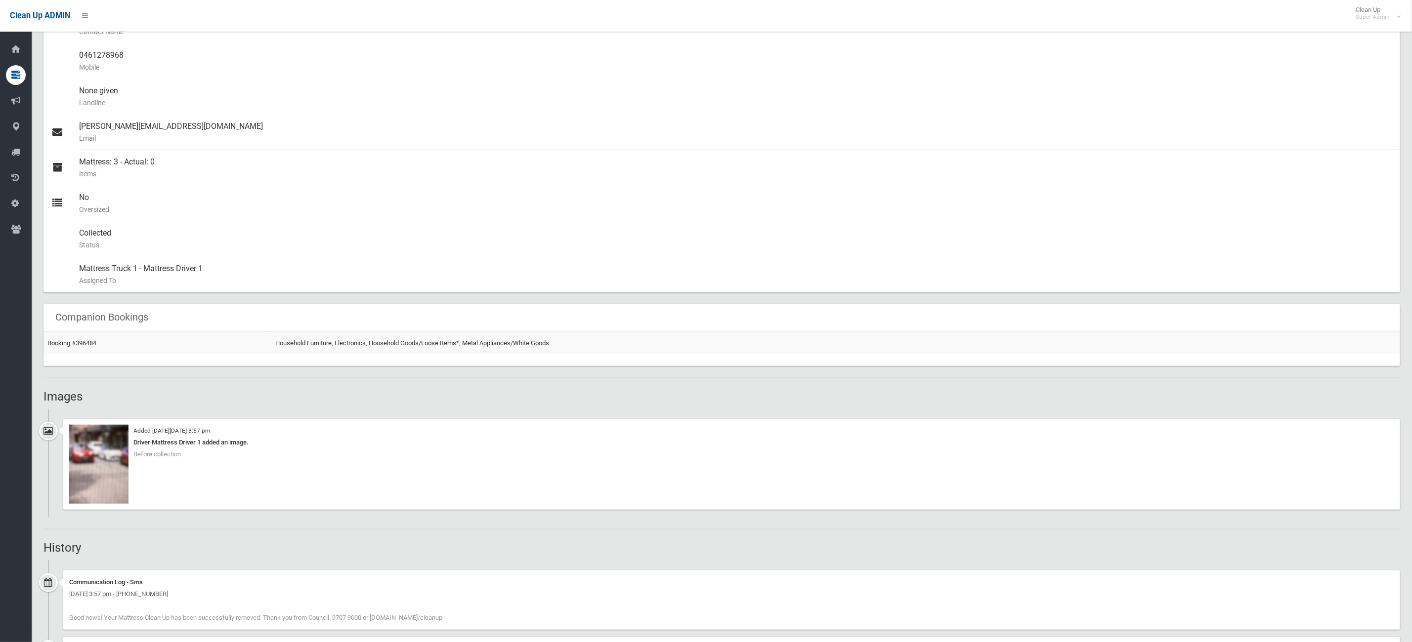
scroll to position [445, 0]
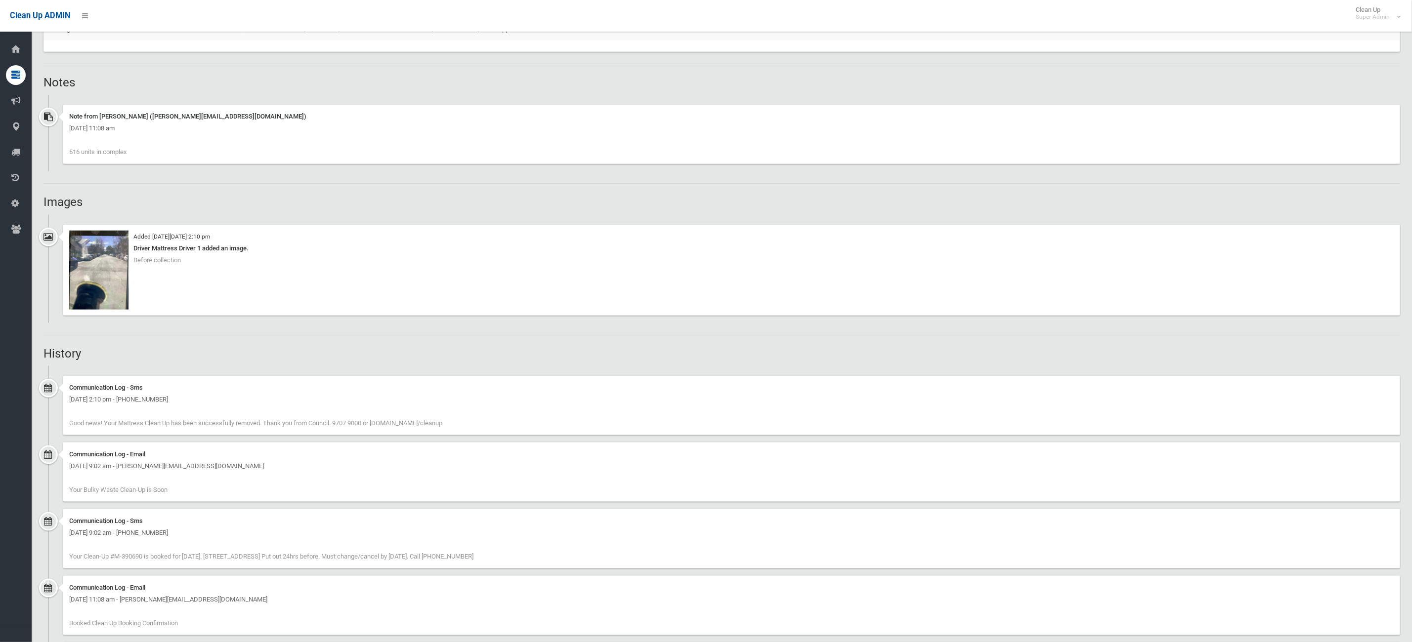
scroll to position [811, 0]
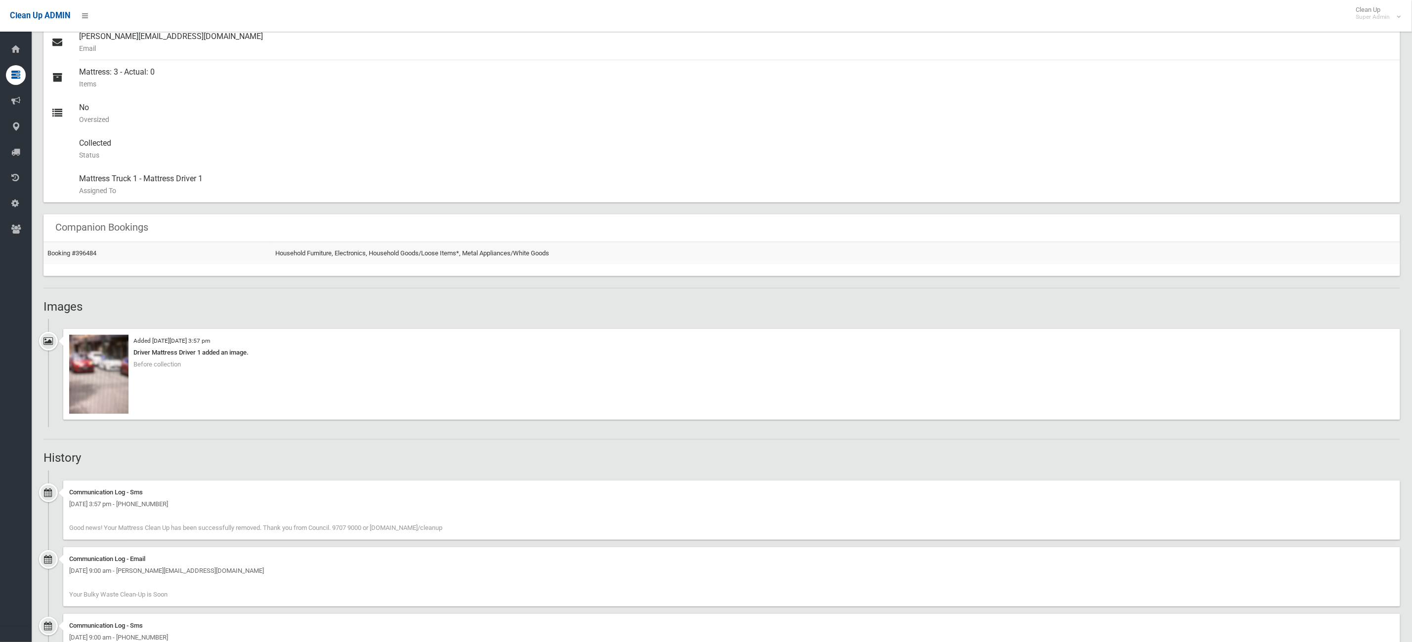
scroll to position [593, 0]
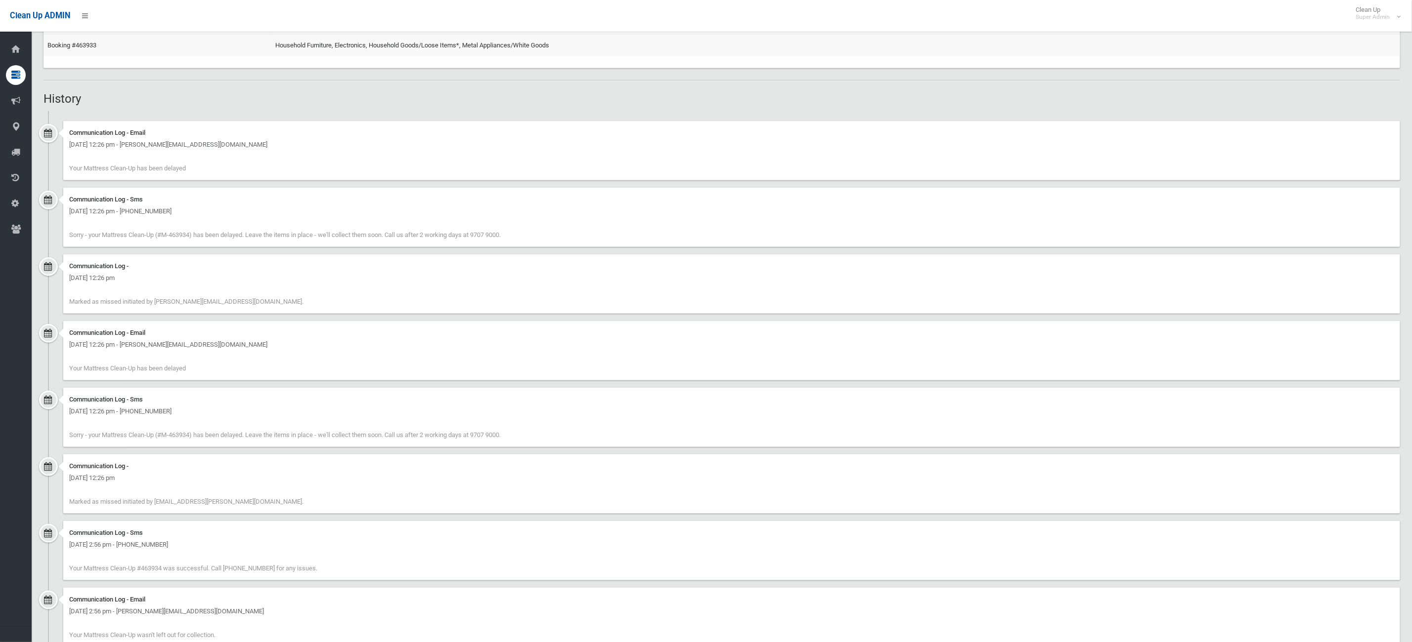
scroll to position [667, 0]
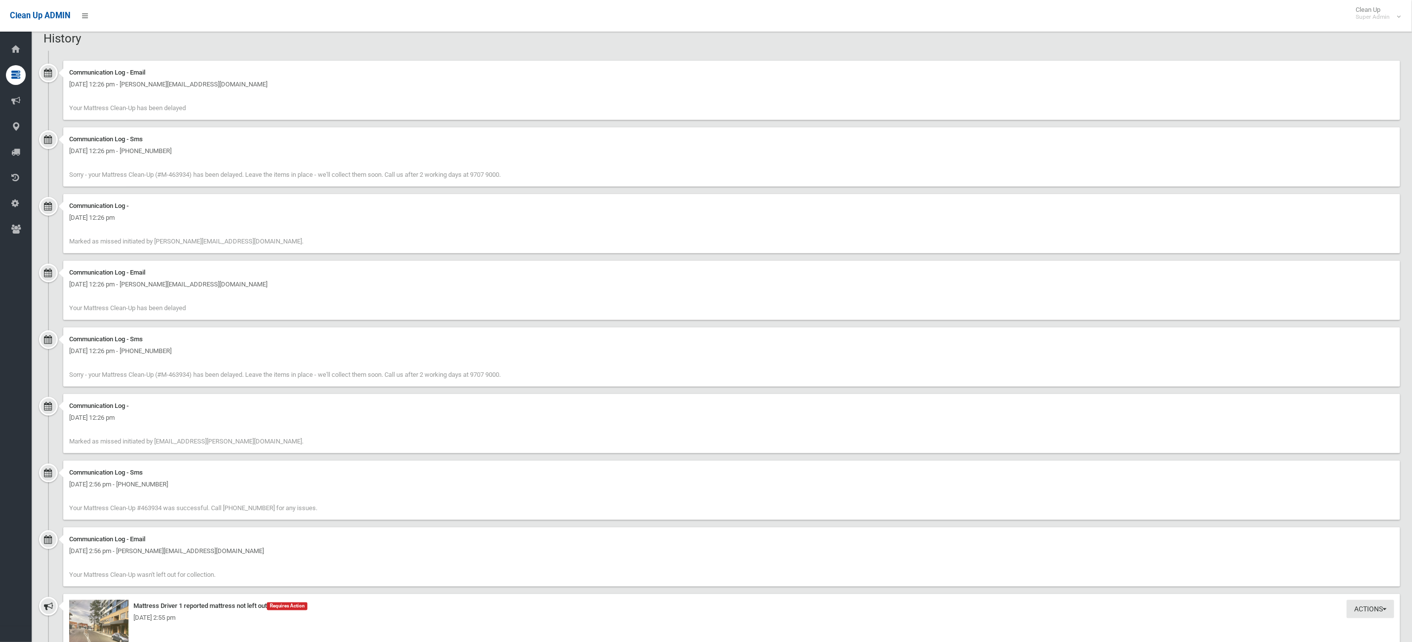
drag, startPoint x: 150, startPoint y: 172, endPoint x: 737, endPoint y: 415, distance: 635.6
click at [715, 257] on ul "Communication Log - Email [DATE] 12:26 pm - [PERSON_NAME][EMAIL_ADDRESS][DOMAIN…" at bounding box center [721, 538] width 1356 height 975
click at [552, 461] on div "Communication Log - Sms [DATE] 2:56 pm - [PHONE_NUMBER] Your Mattress Clean-Up …" at bounding box center [731, 490] width 1336 height 59
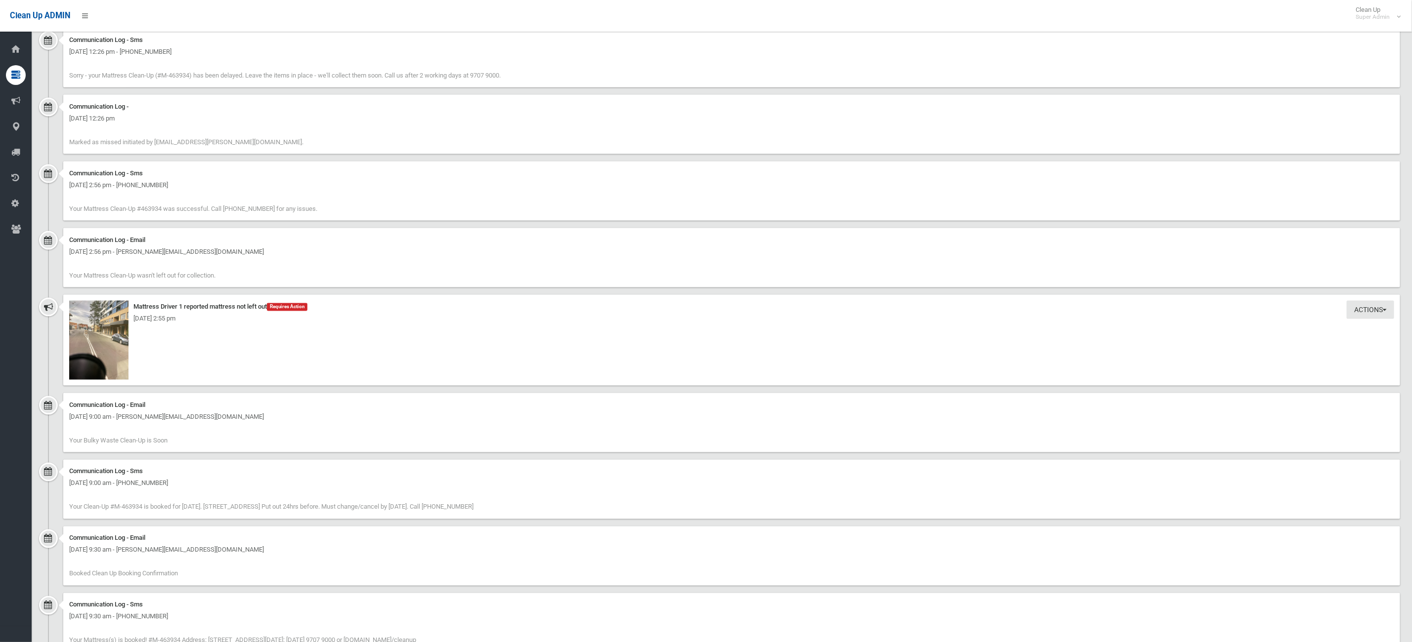
scroll to position [1038, 0]
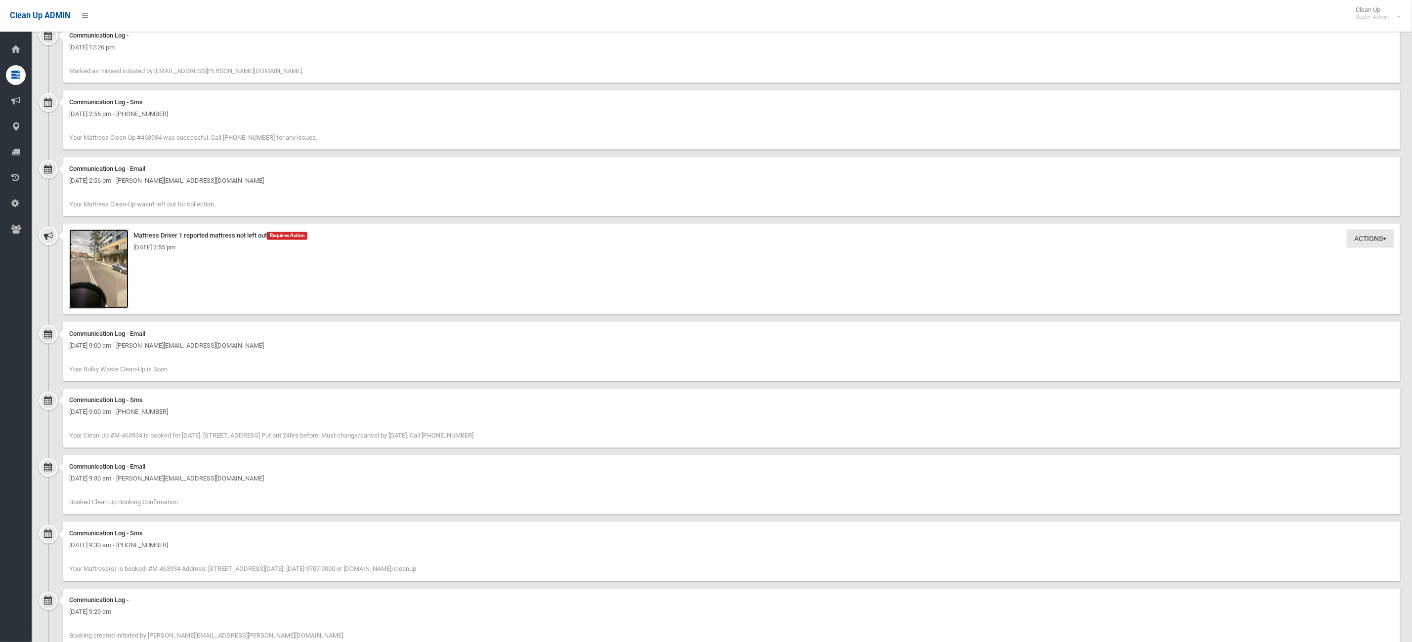
click at [115, 261] on img at bounding box center [98, 269] width 59 height 79
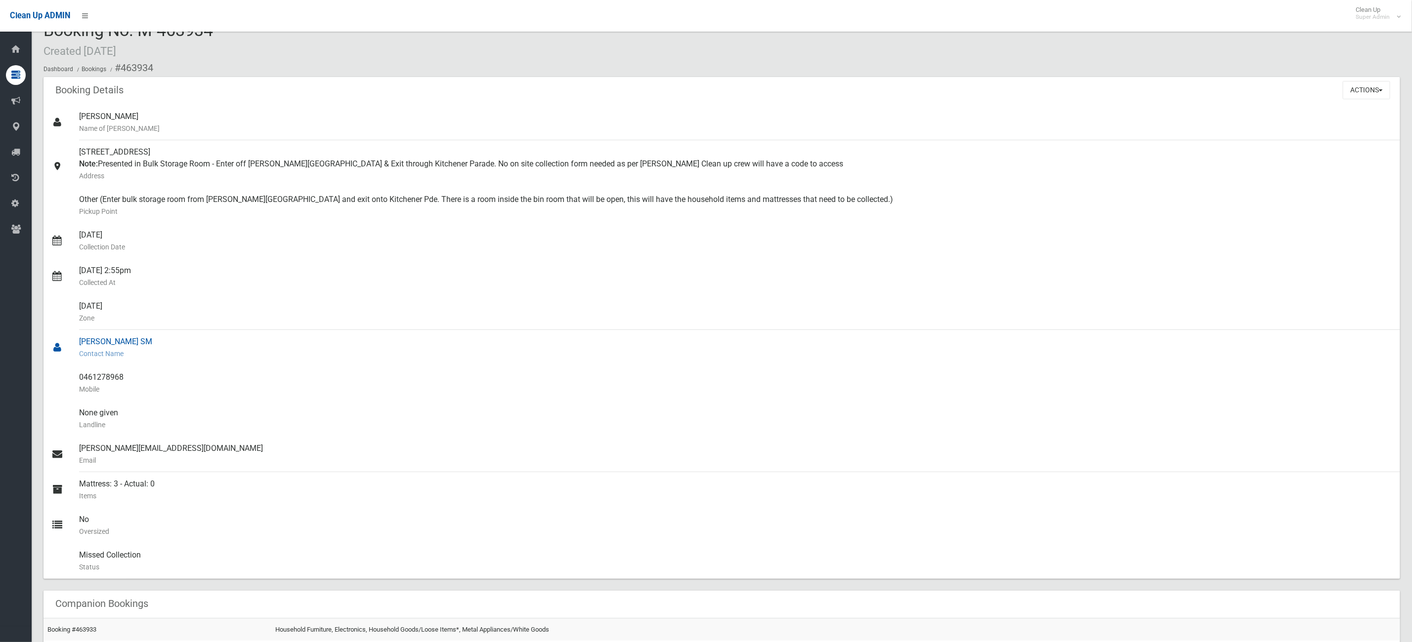
scroll to position [0, 0]
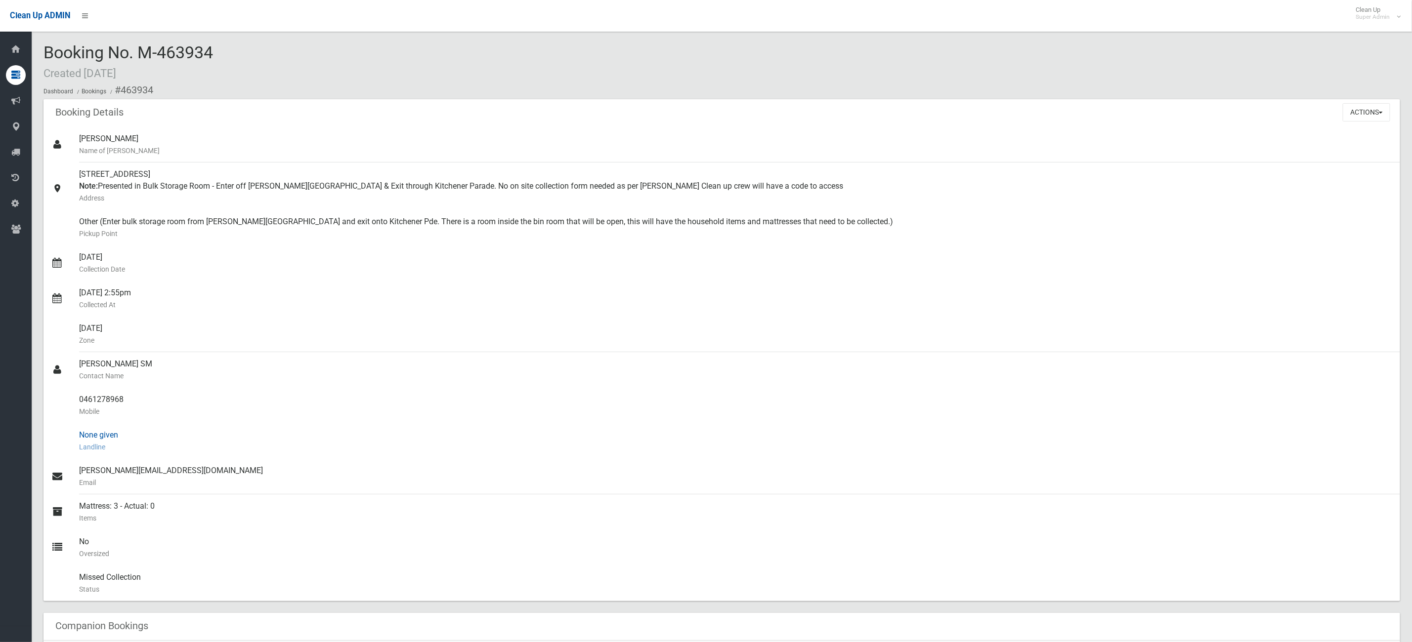
drag, startPoint x: 181, startPoint y: 213, endPoint x: 808, endPoint y: 455, distance: 671.9
click at [808, 455] on ul "[PERSON_NAME] Name of [PERSON_NAME] [STREET_ADDRESS] Note: Presented in Bulk St…" at bounding box center [721, 364] width 1356 height 474
click at [809, 457] on div "None given Landline" at bounding box center [735, 441] width 1313 height 36
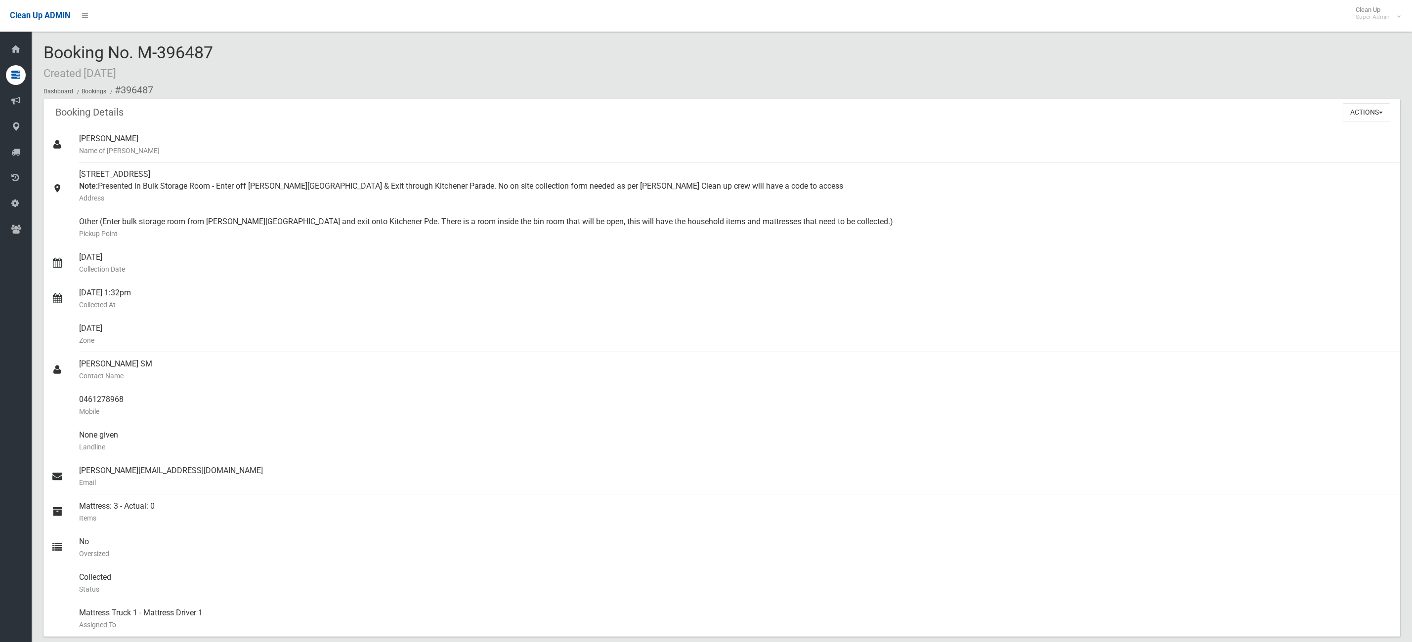
scroll to position [519, 0]
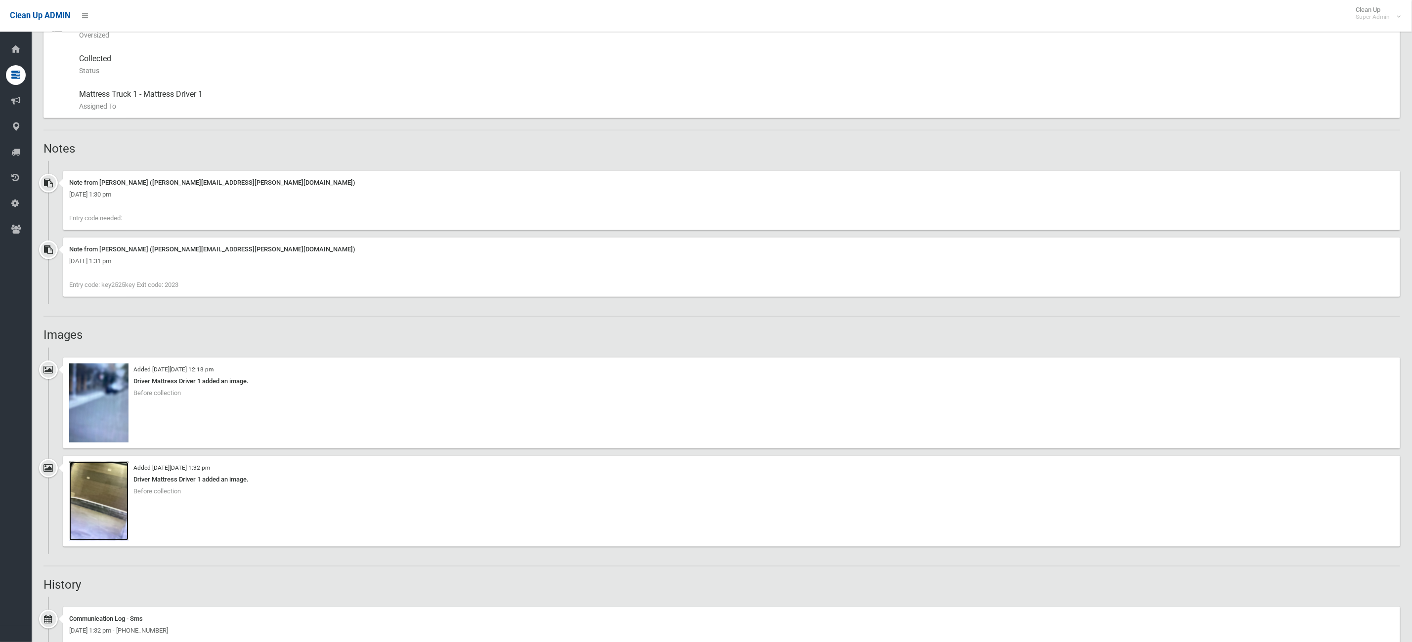
click at [91, 486] on img at bounding box center [98, 501] width 59 height 79
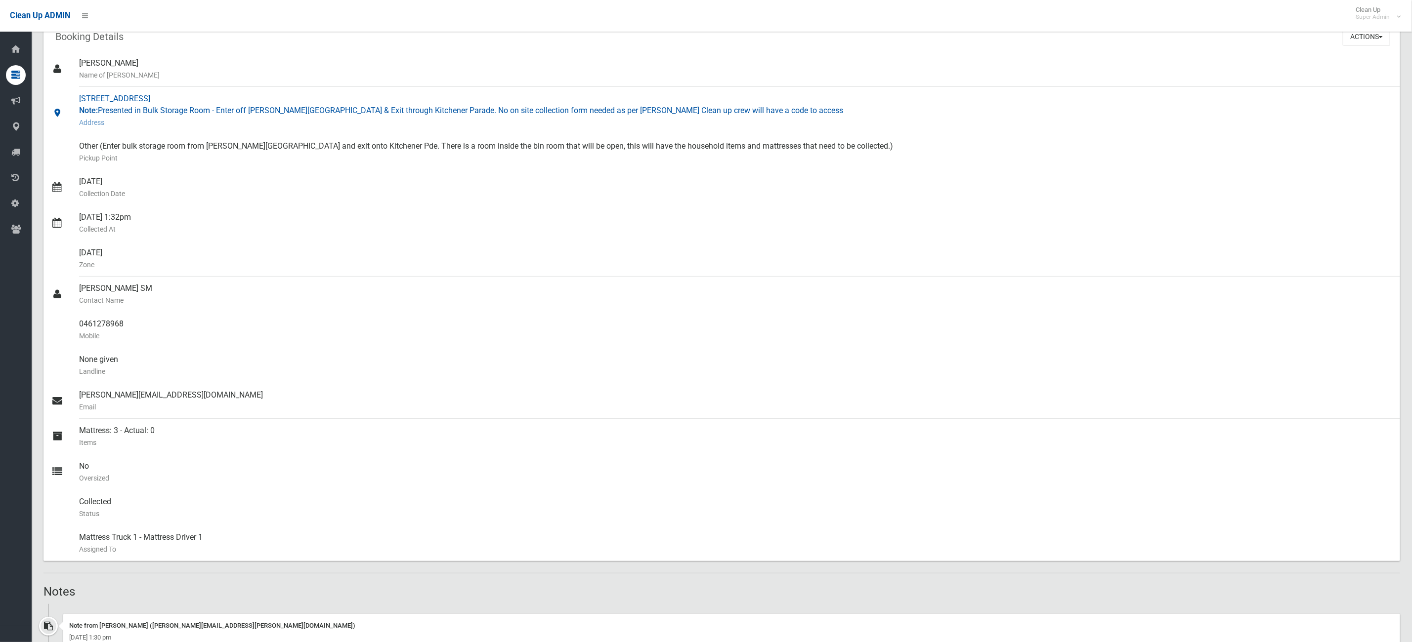
scroll to position [0, 0]
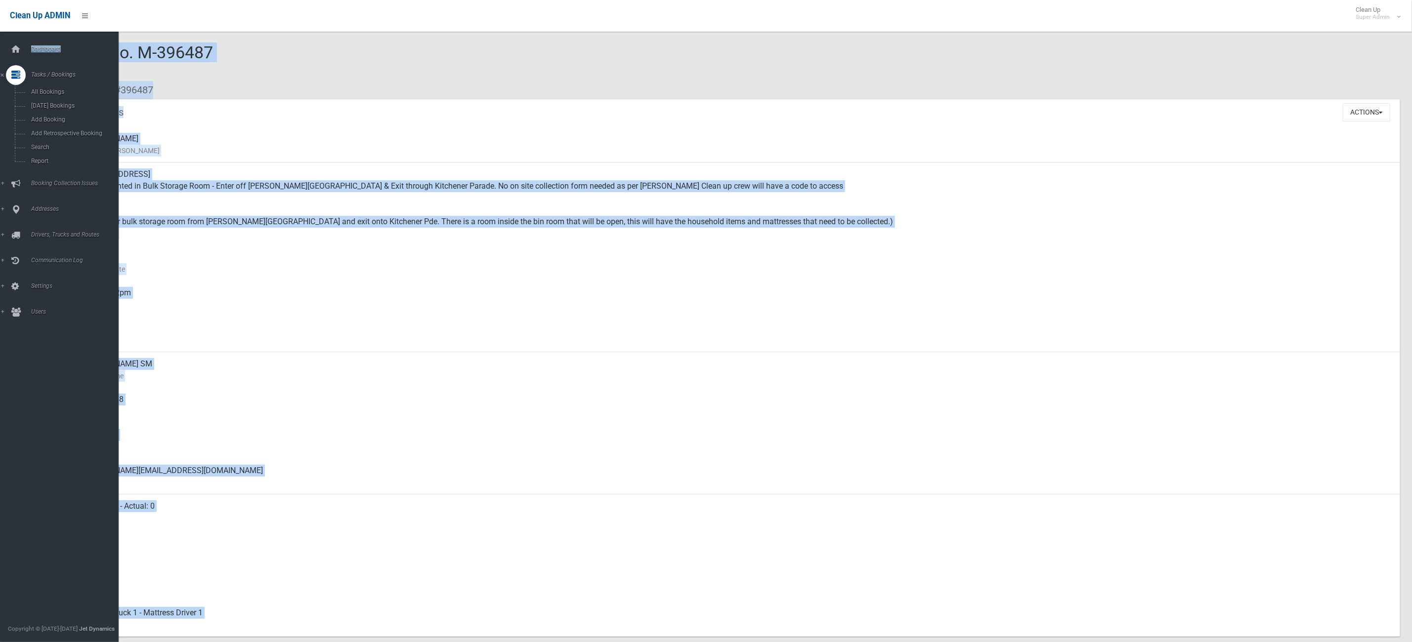
drag, startPoint x: 248, startPoint y: 48, endPoint x: 14, endPoint y: 72, distance: 235.4
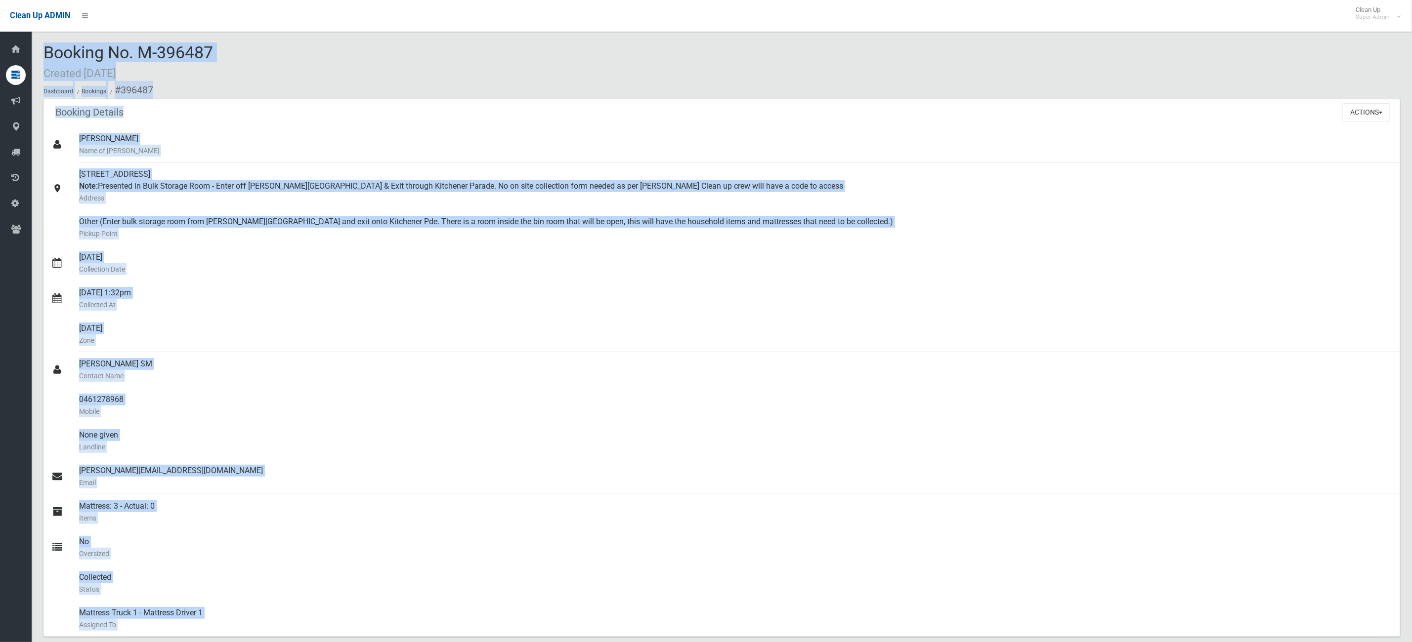
click at [626, 92] on ol "Dashboard Bookings #396487" at bounding box center [721, 90] width 1356 height 18
